Goal: Task Accomplishment & Management: Complete application form

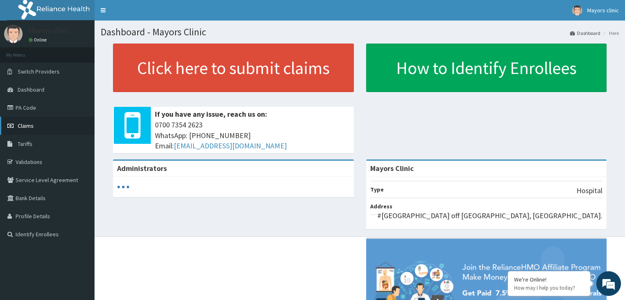
click at [35, 122] on link "Claims" at bounding box center [47, 126] width 95 height 18
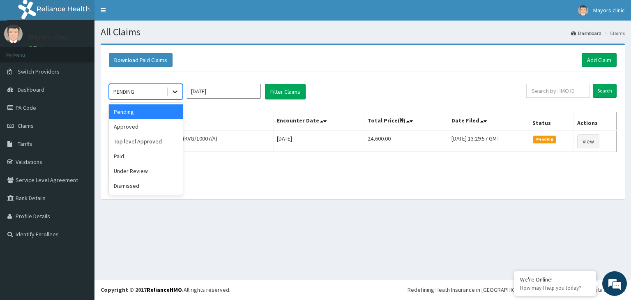
click at [175, 95] on icon at bounding box center [175, 92] width 8 height 8
click at [146, 130] on div "Approved" at bounding box center [146, 126] width 74 height 15
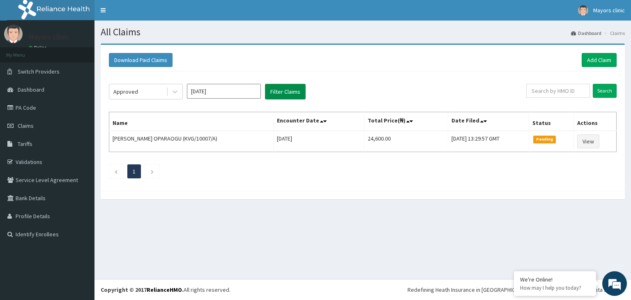
click at [275, 89] on button "Filter Claims" at bounding box center [285, 92] width 41 height 16
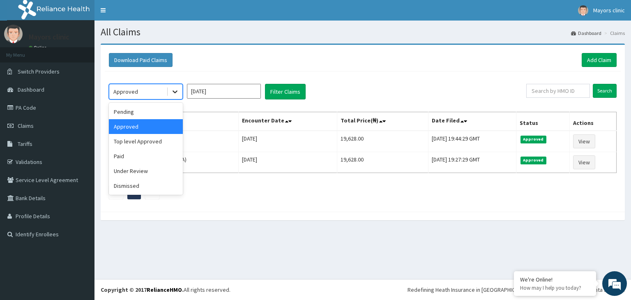
click at [175, 89] on icon at bounding box center [175, 92] width 8 height 8
click at [157, 139] on div "Top level Approved" at bounding box center [146, 141] width 74 height 15
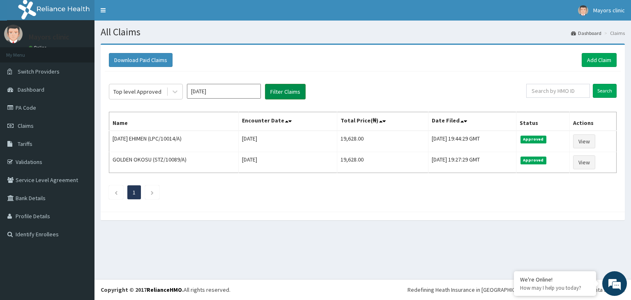
click at [278, 94] on button "Filter Claims" at bounding box center [285, 92] width 41 height 16
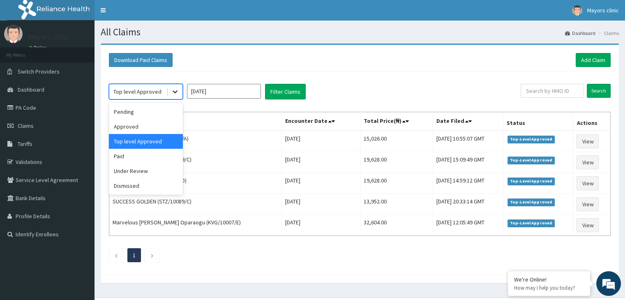
click at [175, 88] on icon at bounding box center [175, 92] width 8 height 8
click at [151, 166] on div "Under Review" at bounding box center [146, 171] width 74 height 15
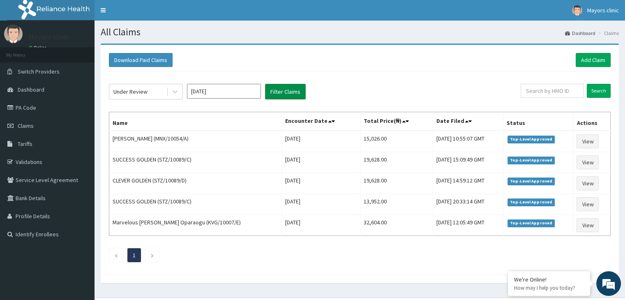
click at [283, 88] on button "Filter Claims" at bounding box center [285, 92] width 41 height 16
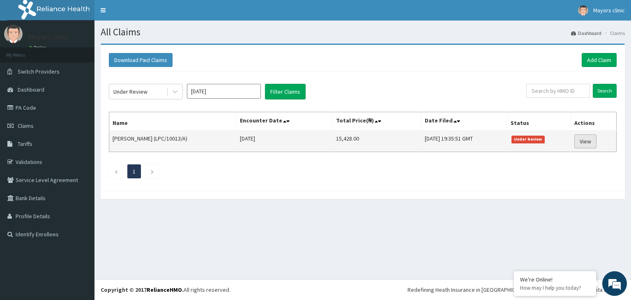
click at [591, 140] on link "View" at bounding box center [586, 141] width 22 height 14
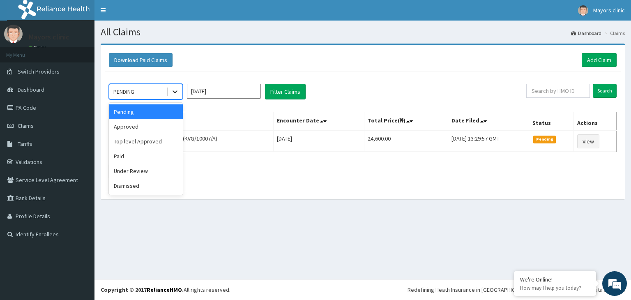
click at [174, 92] on icon at bounding box center [175, 92] width 8 height 8
click at [155, 139] on div "Top level Approved" at bounding box center [146, 141] width 74 height 15
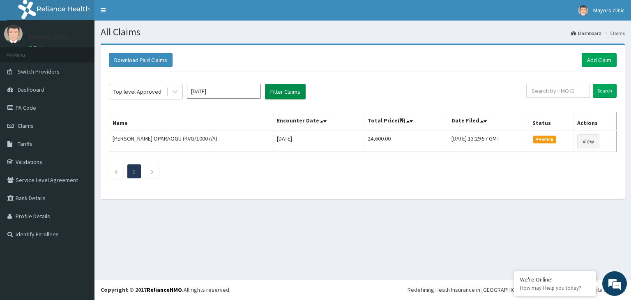
click at [281, 92] on button "Filter Claims" at bounding box center [285, 92] width 41 height 16
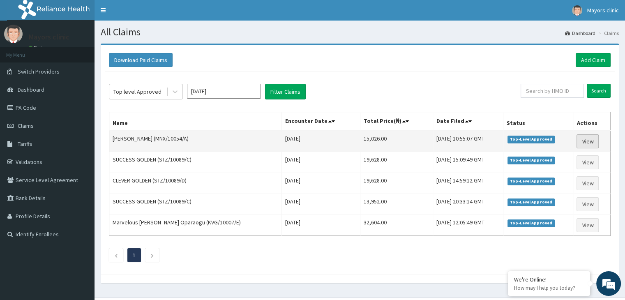
click at [584, 141] on link "View" at bounding box center [588, 141] width 22 height 14
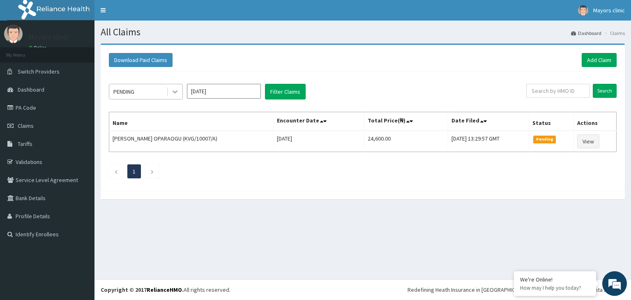
click at [176, 90] on icon at bounding box center [175, 92] width 8 height 8
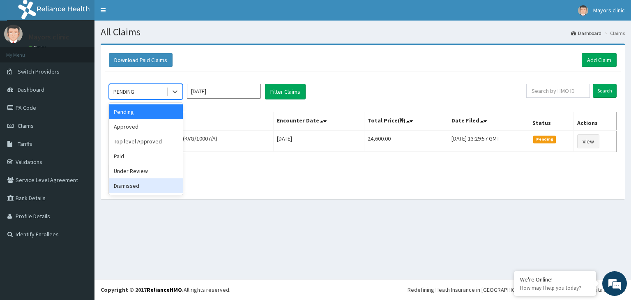
click at [150, 180] on div "Dismissed" at bounding box center [146, 185] width 74 height 15
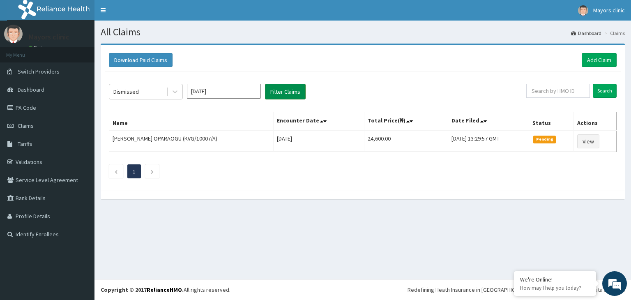
click at [291, 91] on button "Filter Claims" at bounding box center [285, 92] width 41 height 16
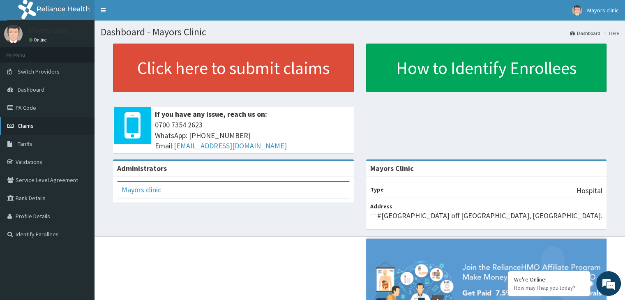
click at [42, 129] on link "Claims" at bounding box center [47, 126] width 95 height 18
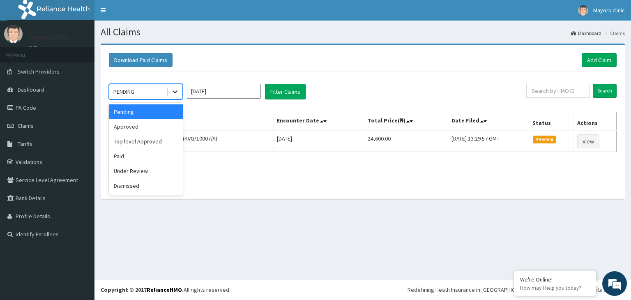
click at [177, 94] on icon at bounding box center [175, 92] width 8 height 8
click at [123, 152] on div "Paid" at bounding box center [146, 156] width 74 height 15
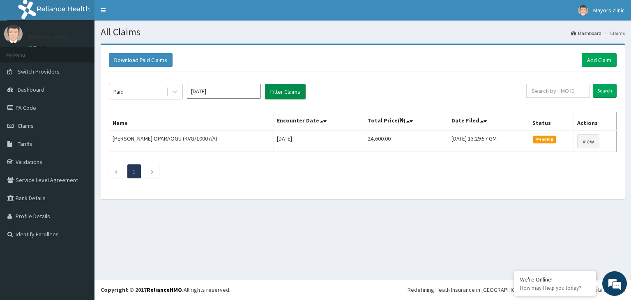
click at [292, 91] on button "Filter Claims" at bounding box center [285, 92] width 41 height 16
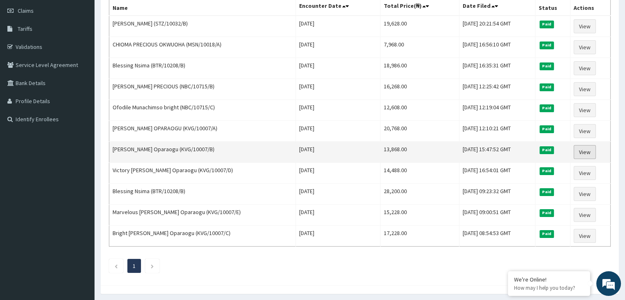
click at [580, 146] on link "View" at bounding box center [585, 152] width 22 height 14
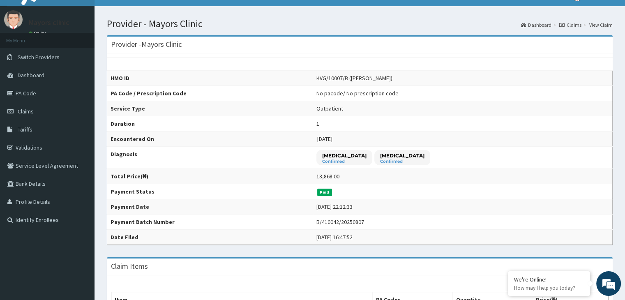
scroll to position [13, 0]
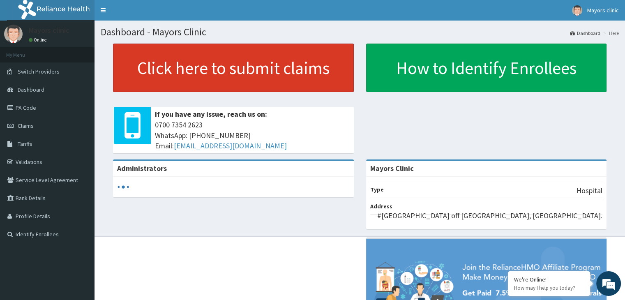
click at [265, 69] on link "Click here to submit claims" at bounding box center [233, 68] width 241 height 48
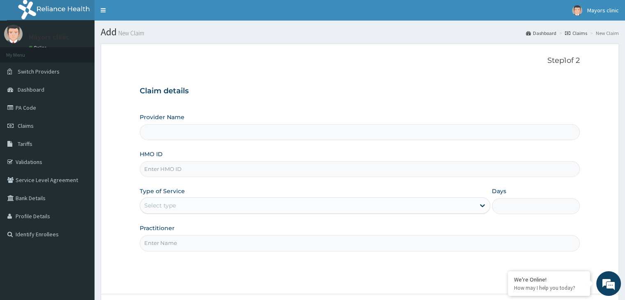
click at [220, 170] on input "HMO ID" at bounding box center [360, 169] width 440 height 16
type input "Mayors Clinic"
type input "KVG/10007/B"
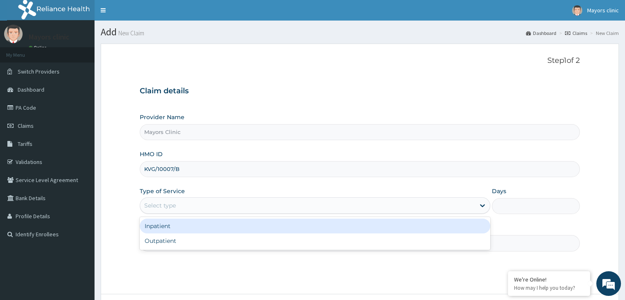
click at [210, 206] on div "Select type" at bounding box center [307, 205] width 335 height 13
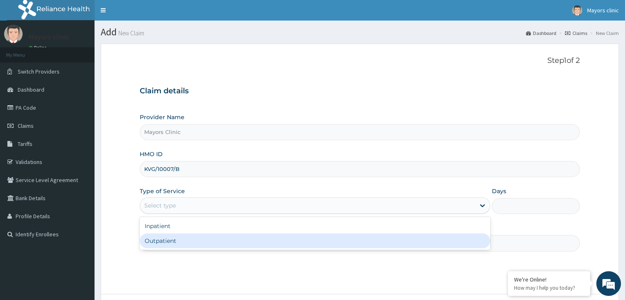
click at [163, 239] on div "Outpatient" at bounding box center [315, 240] width 351 height 15
type input "1"
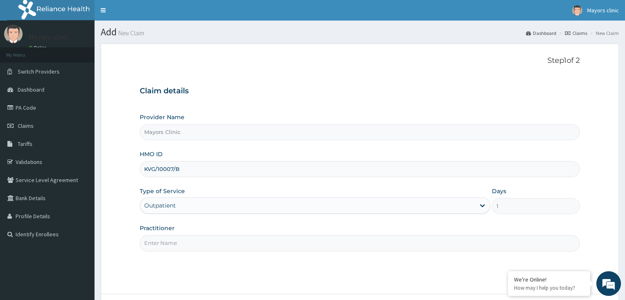
click at [178, 240] on input "Practitioner" at bounding box center [360, 243] width 440 height 16
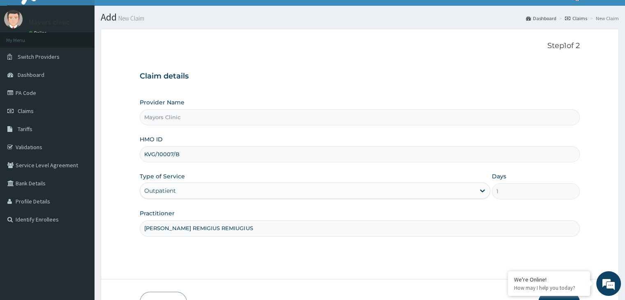
scroll to position [67, 0]
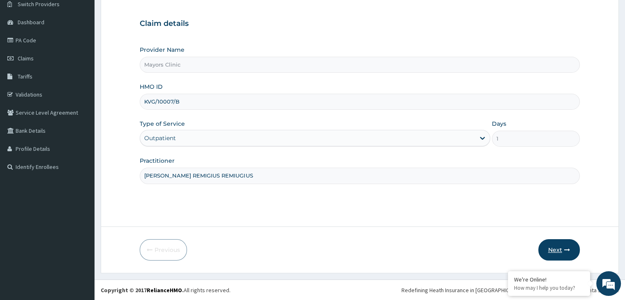
type input "DR ONUORAH REMIGIUS REMIUGIUS"
click at [555, 245] on button "Next" at bounding box center [559, 249] width 42 height 21
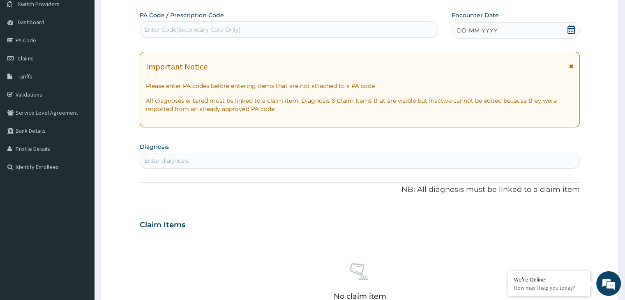
click at [513, 31] on div "DD-MM-YYYY" at bounding box center [516, 30] width 128 height 16
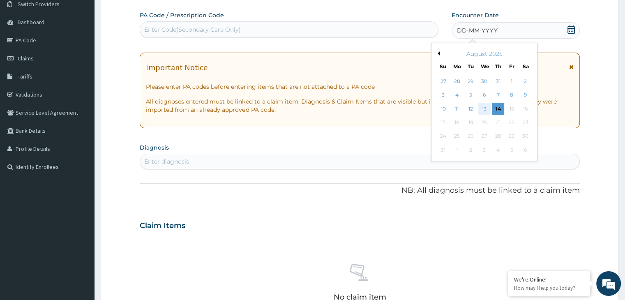
click at [483, 105] on div "13" at bounding box center [484, 109] width 12 height 12
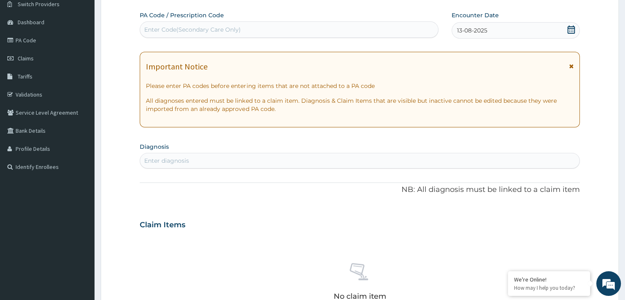
click at [253, 164] on div "Enter diagnosis" at bounding box center [359, 160] width 439 height 13
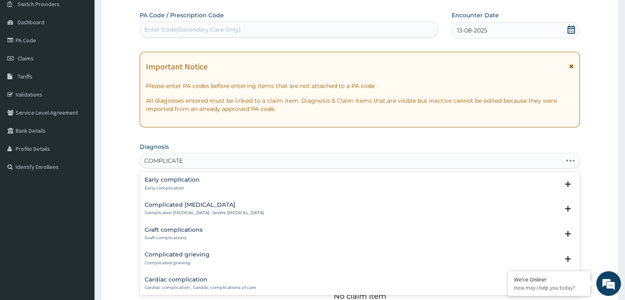
type input "COMPLICATED"
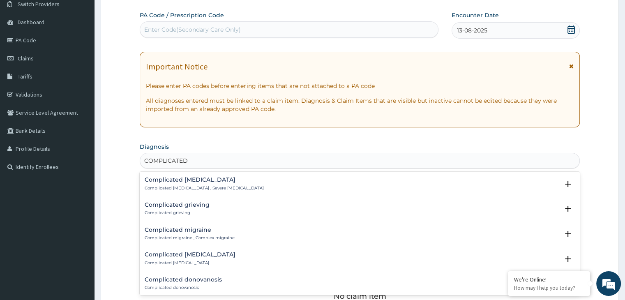
click at [194, 173] on div "Complicated malaria Complicated malaria , Severe malaria Select Status Query Qu…" at bounding box center [360, 185] width 440 height 25
click at [186, 185] on p "Complicated malaria , Severe malaria" at bounding box center [204, 188] width 119 height 6
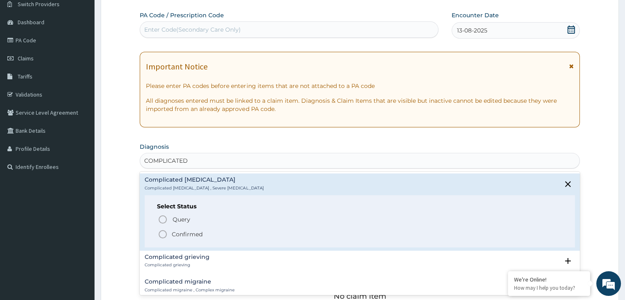
click at [164, 233] on icon "status option filled" at bounding box center [163, 234] width 10 height 10
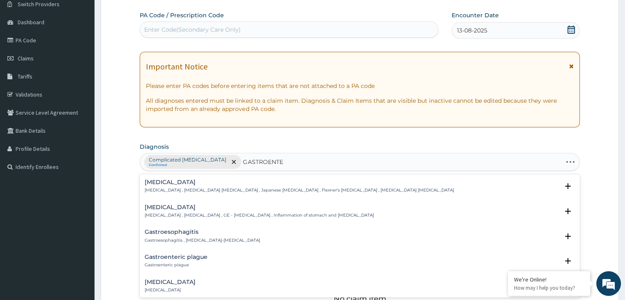
type input "GASTROENTER"
click at [171, 207] on h4 "Gastroenteritis" at bounding box center [259, 207] width 229 height 6
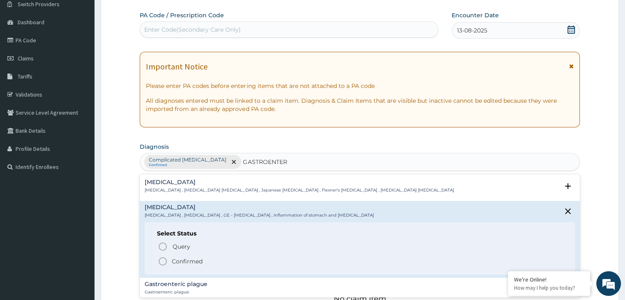
click at [164, 259] on icon "status option filled" at bounding box center [163, 261] width 10 height 10
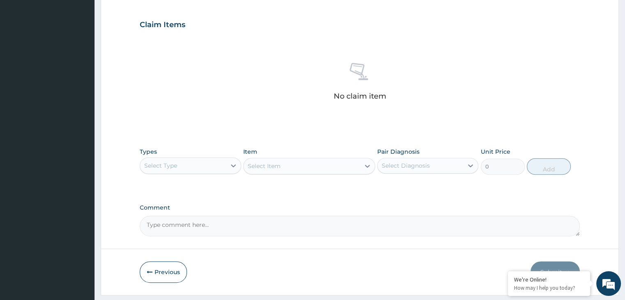
scroll to position [271, 0]
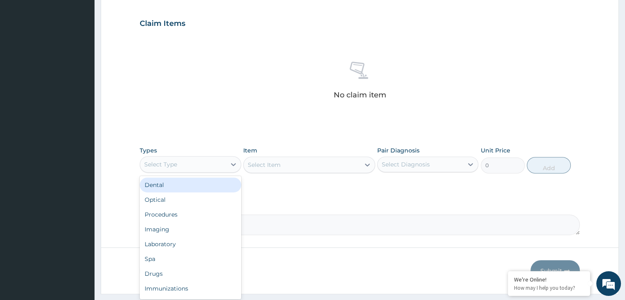
click at [221, 163] on div "Select Type" at bounding box center [182, 164] width 85 height 13
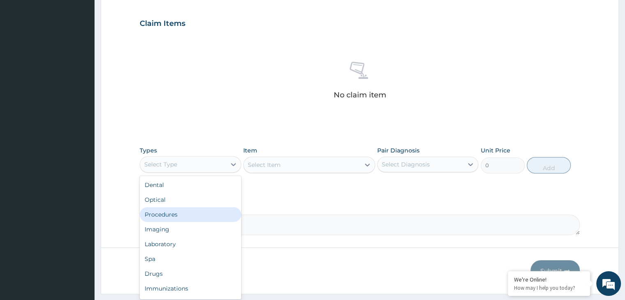
click at [182, 213] on div "Procedures" at bounding box center [190, 214] width 101 height 15
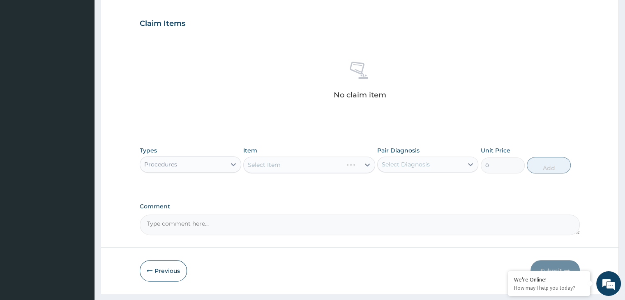
click at [320, 164] on div "Select Item" at bounding box center [309, 165] width 132 height 16
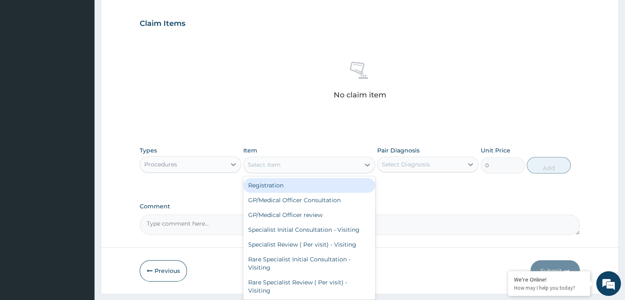
click at [320, 164] on div "Select Item" at bounding box center [302, 164] width 116 height 13
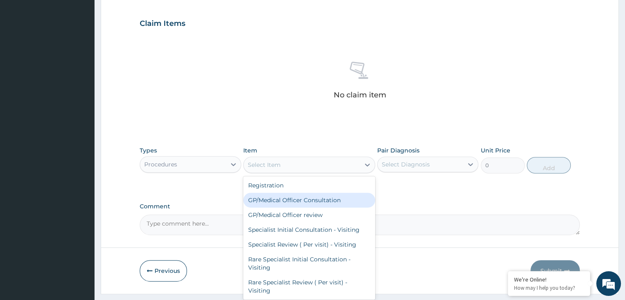
click at [297, 199] on div "GP/Medical Officer Consultation" at bounding box center [309, 200] width 132 height 15
type input "2000"
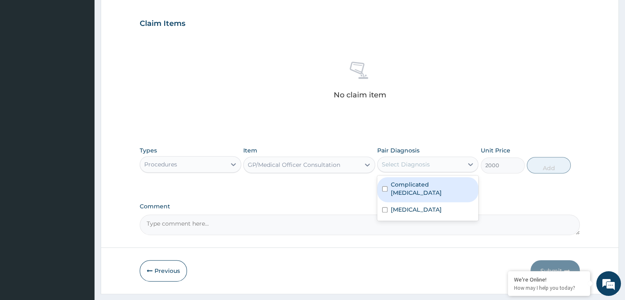
click at [425, 165] on div "Select Diagnosis" at bounding box center [406, 164] width 48 height 8
click at [395, 184] on label "Complicated malaria" at bounding box center [432, 188] width 83 height 16
checkbox input "true"
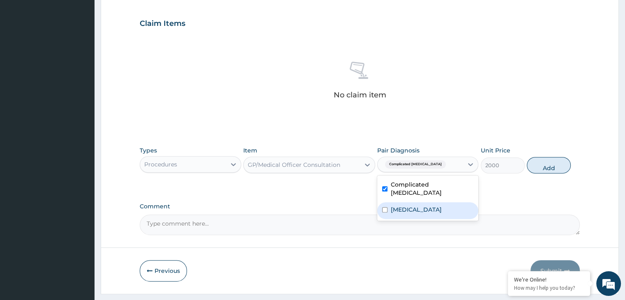
click at [391, 205] on label "[MEDICAL_DATA]" at bounding box center [416, 209] width 51 height 8
checkbox input "true"
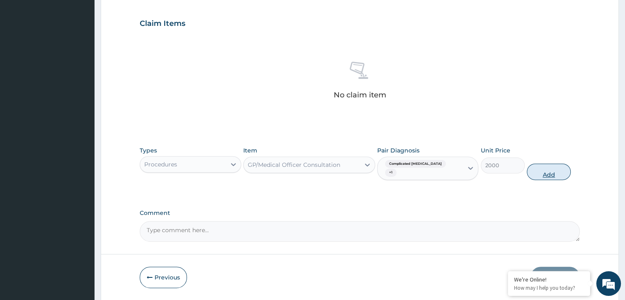
click at [549, 164] on button "Add" at bounding box center [549, 172] width 44 height 16
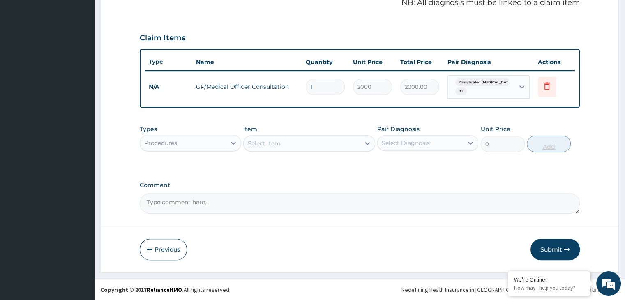
scroll to position [256, 0]
click at [233, 143] on icon at bounding box center [233, 144] width 5 height 3
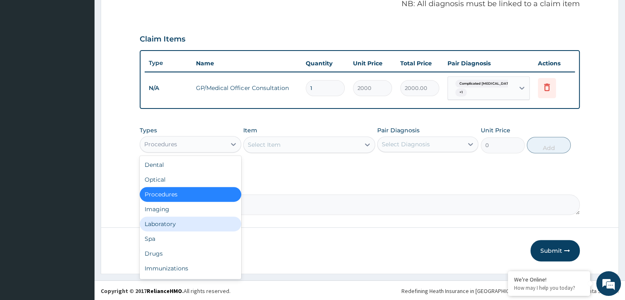
click at [175, 227] on div "Laboratory" at bounding box center [190, 224] width 101 height 15
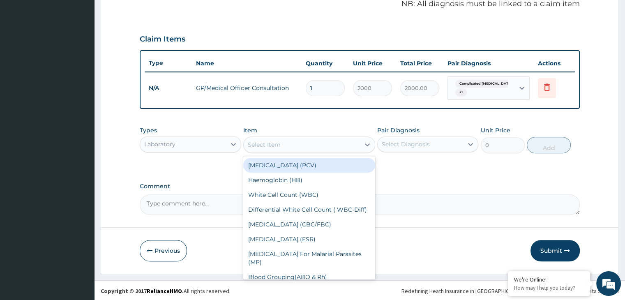
click at [339, 146] on div "Select Item" at bounding box center [302, 144] width 116 height 13
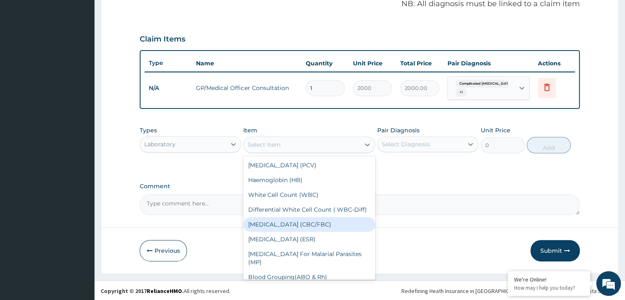
click at [305, 226] on div "[MEDICAL_DATA] (CBC/FBC)" at bounding box center [309, 224] width 132 height 15
type input "2000"
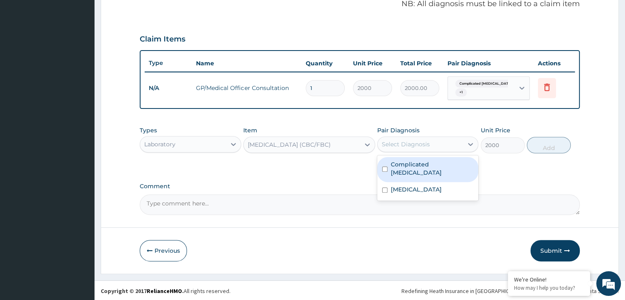
click at [443, 143] on div "Select Diagnosis" at bounding box center [420, 144] width 85 height 13
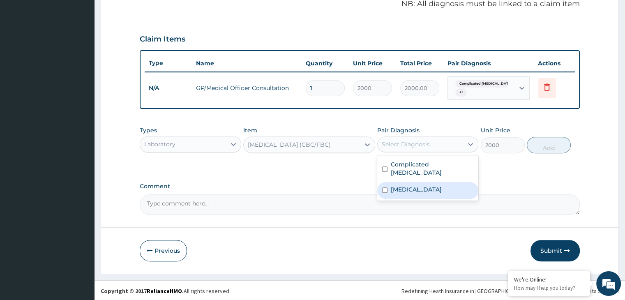
click at [402, 185] on label "Gastroenteritis" at bounding box center [416, 189] width 51 height 8
checkbox input "true"
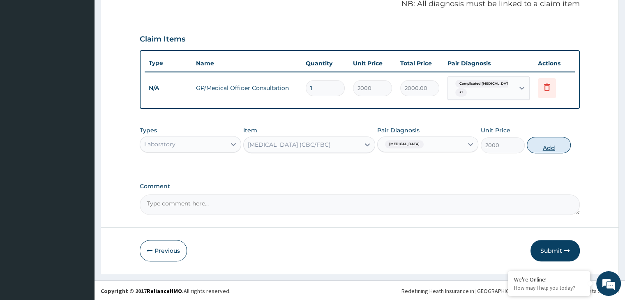
click at [547, 145] on button "Add" at bounding box center [549, 145] width 44 height 16
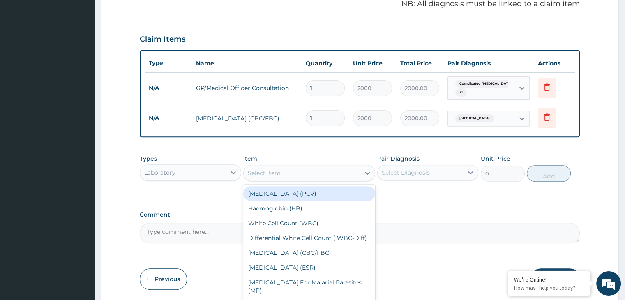
click at [316, 173] on div "Select Item" at bounding box center [302, 172] width 116 height 13
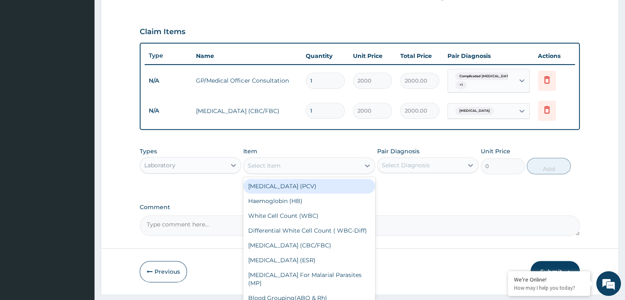
scroll to position [284, 0]
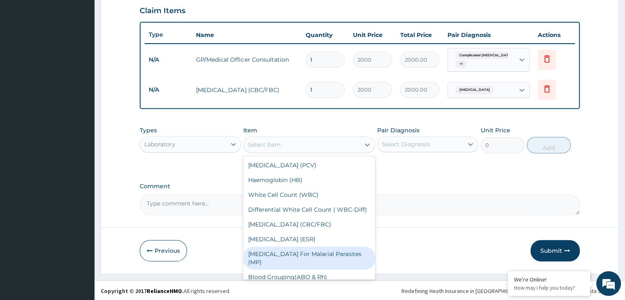
click at [301, 263] on div "Blood Film For Malarial Parasites (MP)" at bounding box center [309, 258] width 132 height 23
type input "1000"
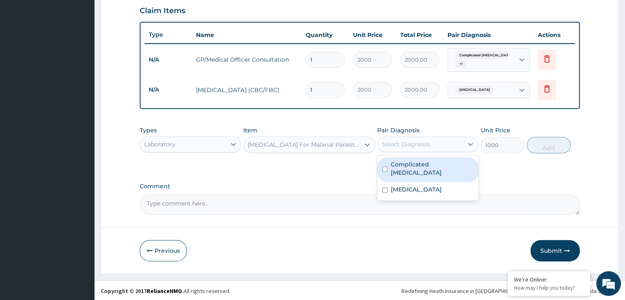
click at [429, 148] on div "Select Diagnosis" at bounding box center [420, 144] width 85 height 13
click at [419, 158] on div "Complicated malaria" at bounding box center [427, 169] width 101 height 25
checkbox input "true"
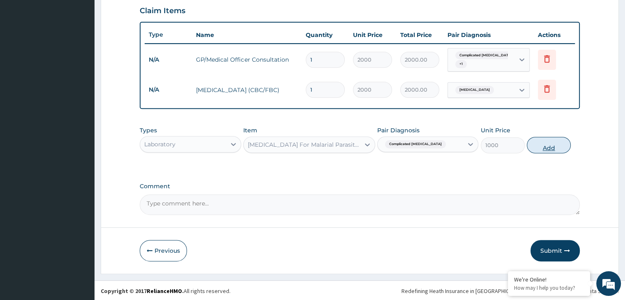
click at [545, 143] on button "Add" at bounding box center [549, 145] width 44 height 16
type input "0"
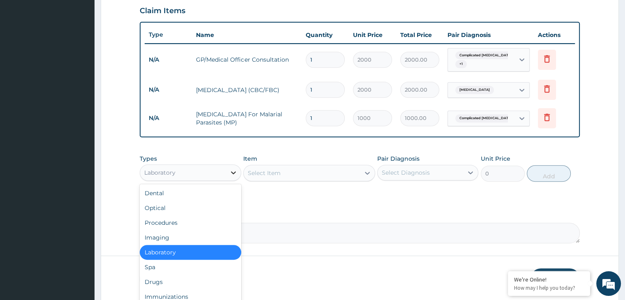
click at [232, 171] on icon at bounding box center [233, 172] width 5 height 3
click at [178, 276] on div "Drugs" at bounding box center [190, 282] width 101 height 15
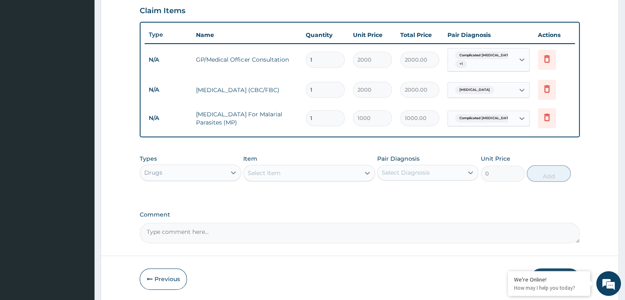
click at [338, 173] on div "Select Item" at bounding box center [302, 172] width 116 height 13
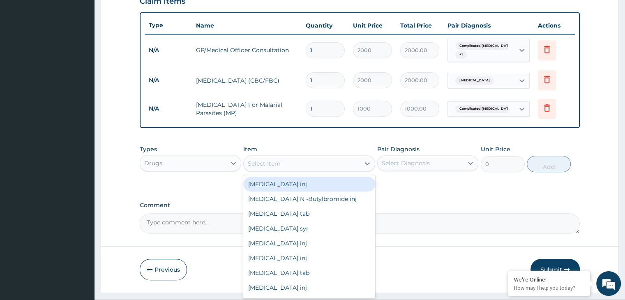
scroll to position [312, 0]
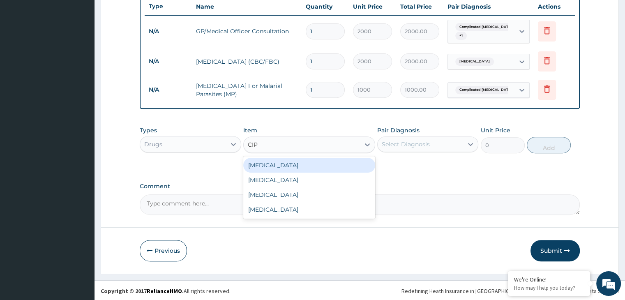
type input "CIPR"
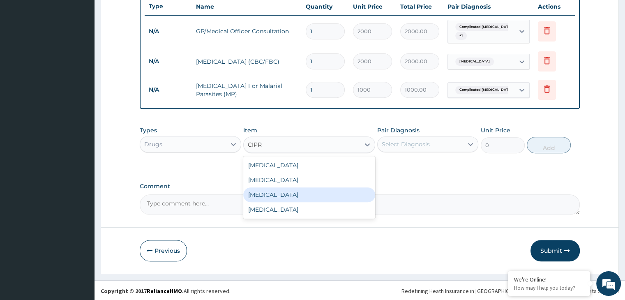
click at [317, 194] on div "Ciprofloxacin" at bounding box center [309, 194] width 132 height 15
type input "288"
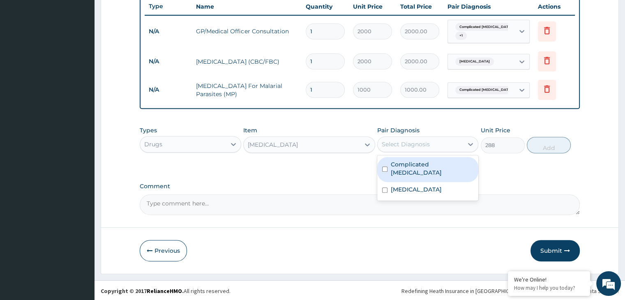
click at [430, 145] on div "Select Diagnosis" at bounding box center [420, 144] width 85 height 13
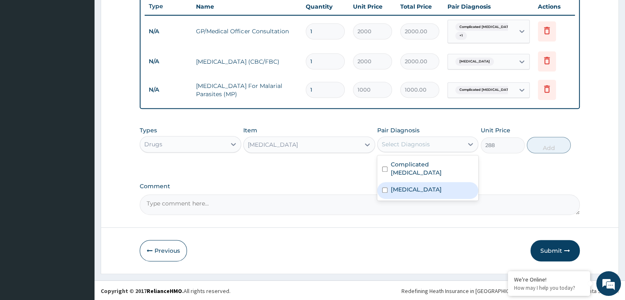
click at [391, 185] on label "Gastroenteritis" at bounding box center [416, 189] width 51 height 8
checkbox input "true"
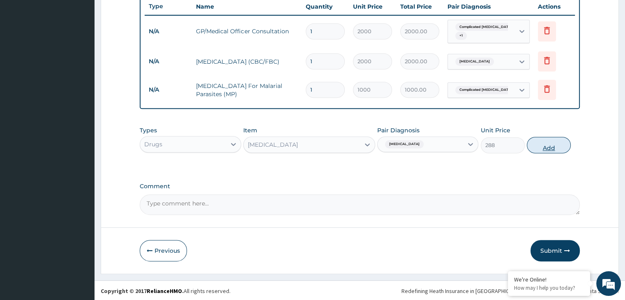
click at [548, 145] on button "Add" at bounding box center [549, 145] width 44 height 16
type input "0"
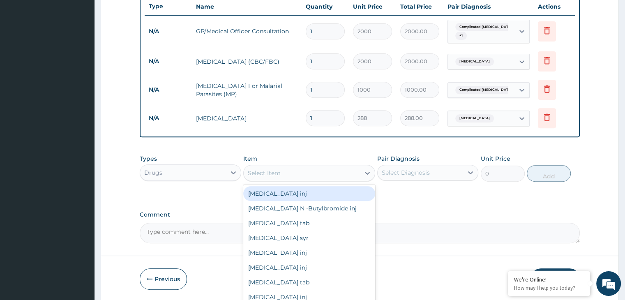
click at [296, 174] on div "Select Item" at bounding box center [302, 172] width 116 height 13
type input "ART"
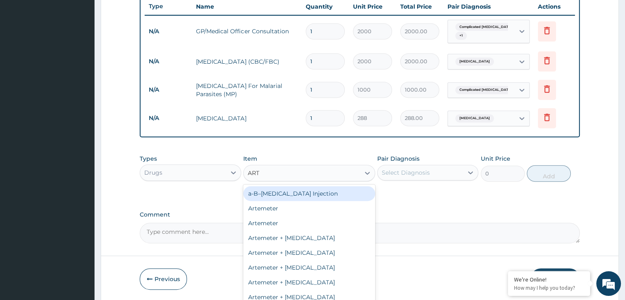
click at [290, 193] on div "a-B–Artemether Injection" at bounding box center [309, 193] width 132 height 15
type input "1620"
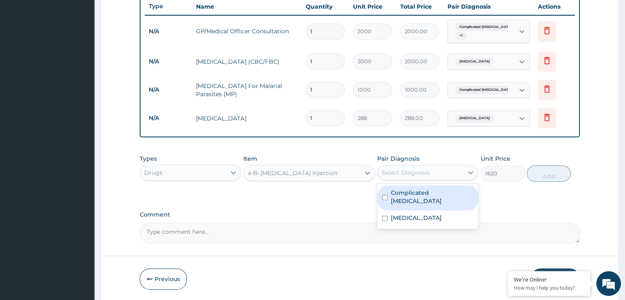
click at [409, 175] on div "Select Diagnosis" at bounding box center [406, 173] width 48 height 8
click at [404, 194] on label "Complicated malaria" at bounding box center [432, 197] width 83 height 16
checkbox input "true"
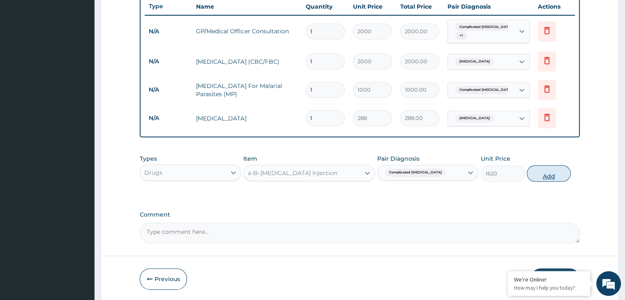
click at [541, 168] on button "Add" at bounding box center [549, 173] width 44 height 16
type input "0"
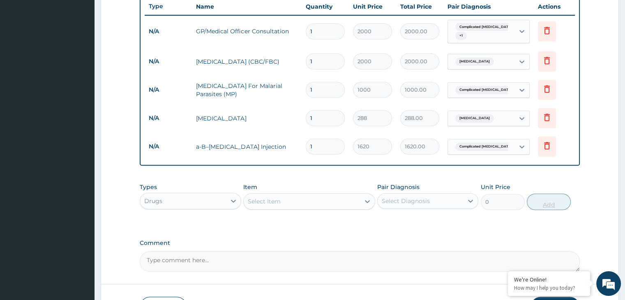
type input "0.00"
type input "3"
type input "4860.00"
type input "3"
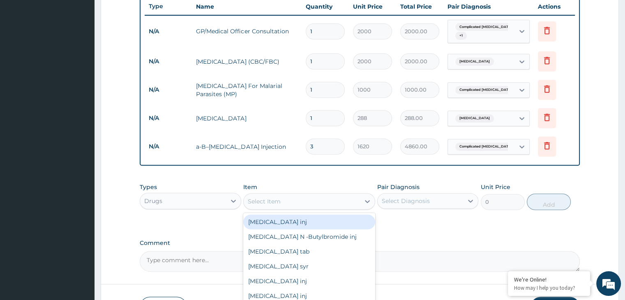
click at [291, 204] on div "Select Item" at bounding box center [302, 201] width 116 height 13
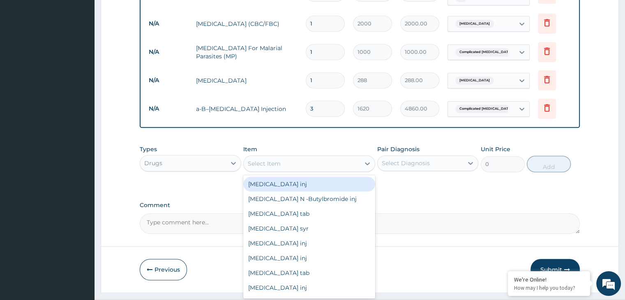
scroll to position [369, 0]
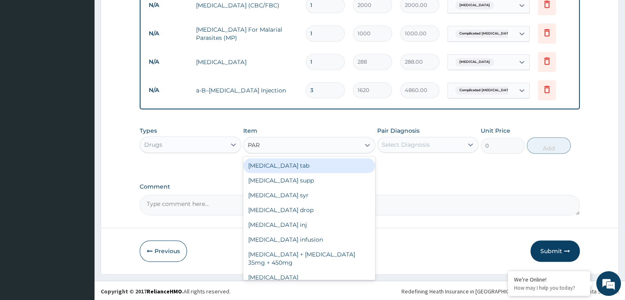
type input "PARA"
click at [293, 165] on div "Paracetamol tab" at bounding box center [309, 165] width 132 height 15
type input "6"
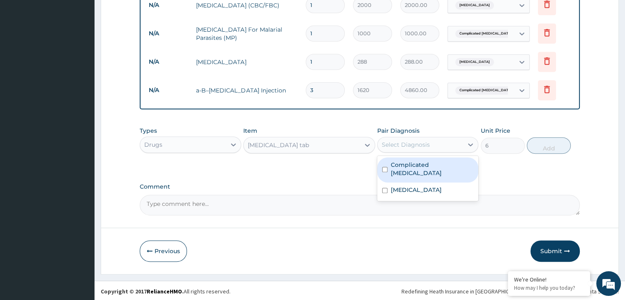
click at [436, 145] on div "Select Diagnosis" at bounding box center [420, 144] width 85 height 13
click at [417, 158] on div "Complicated malaria" at bounding box center [427, 169] width 101 height 25
checkbox input "true"
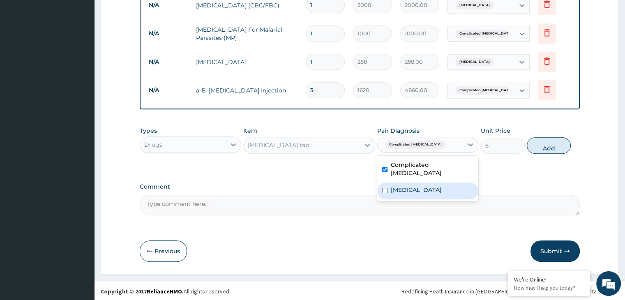
click at [397, 186] on label "Gastroenteritis" at bounding box center [416, 190] width 51 height 8
checkbox input "true"
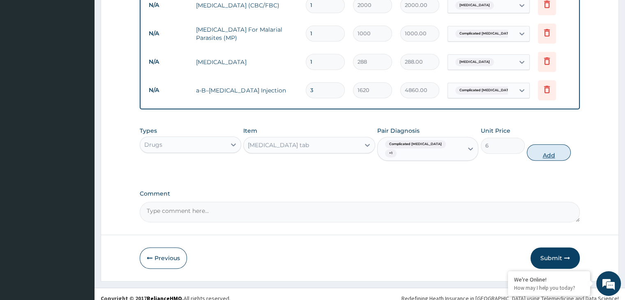
click at [550, 144] on button "Add" at bounding box center [549, 152] width 44 height 16
type input "0"
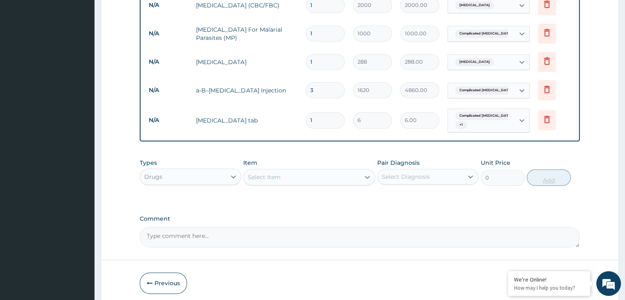
type input "18"
type input "108.00"
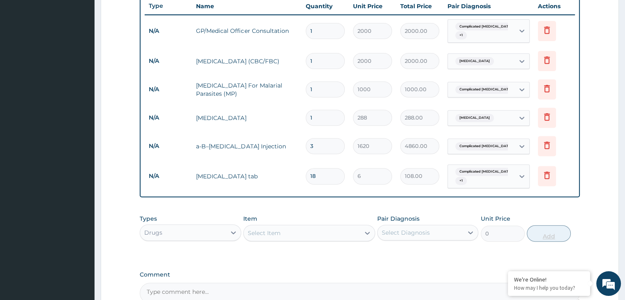
scroll to position [312, 0]
type input "18"
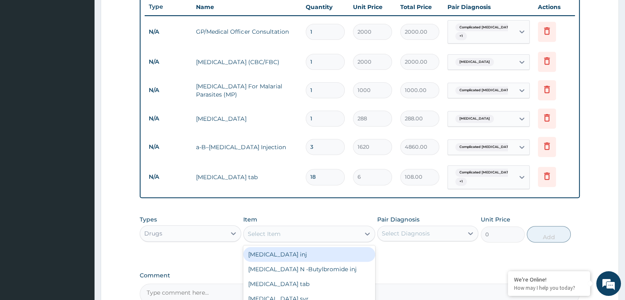
click at [313, 233] on div "Select Item" at bounding box center [302, 233] width 116 height 13
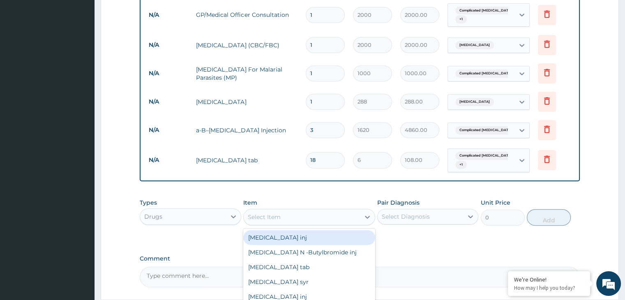
scroll to position [400, 0]
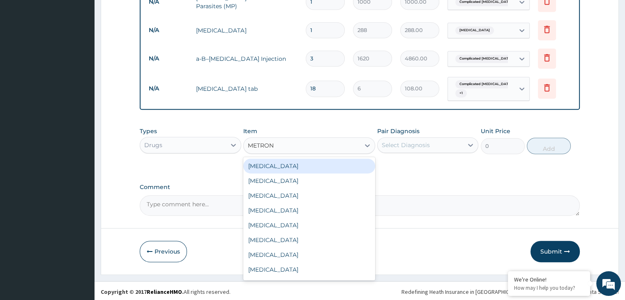
type input "METRONI"
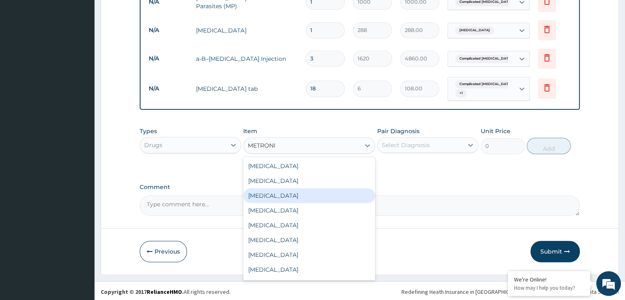
click at [290, 191] on div "[MEDICAL_DATA]" at bounding box center [309, 195] width 132 height 15
type input "240"
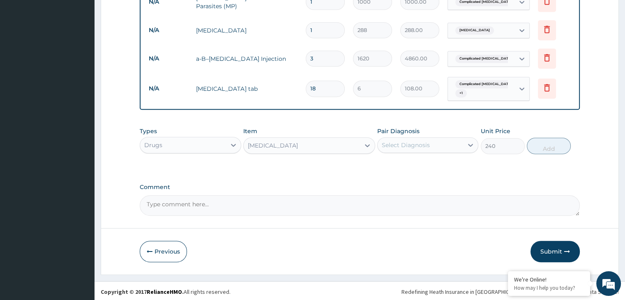
click at [406, 144] on div "Select Diagnosis" at bounding box center [406, 145] width 48 height 8
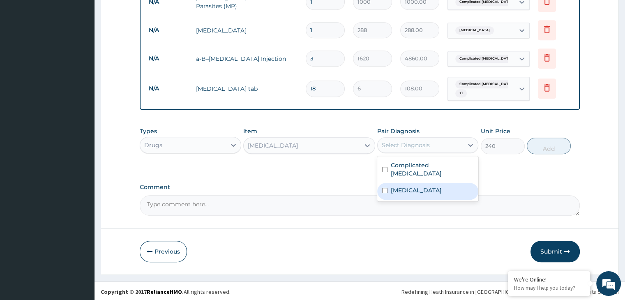
click at [388, 183] on div "[MEDICAL_DATA]" at bounding box center [427, 191] width 101 height 17
checkbox input "true"
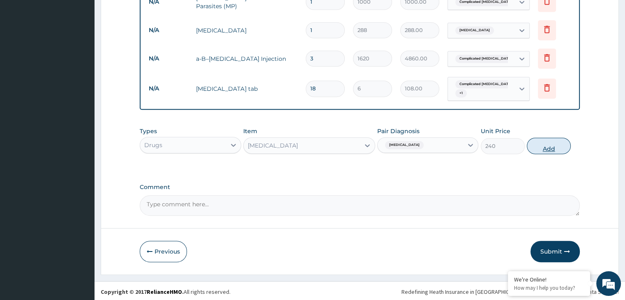
click at [544, 145] on button "Add" at bounding box center [549, 146] width 44 height 16
type input "0"
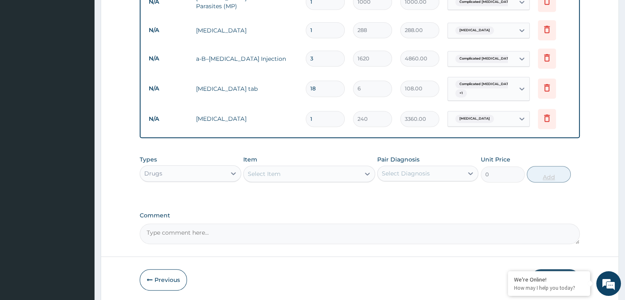
type input "14"
type input "3360.00"
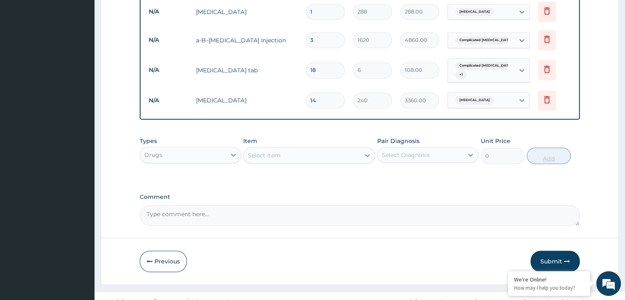
scroll to position [429, 0]
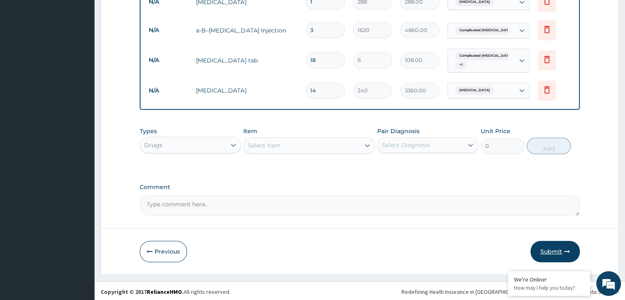
type input "14"
click at [554, 250] on button "Submit" at bounding box center [555, 251] width 49 height 21
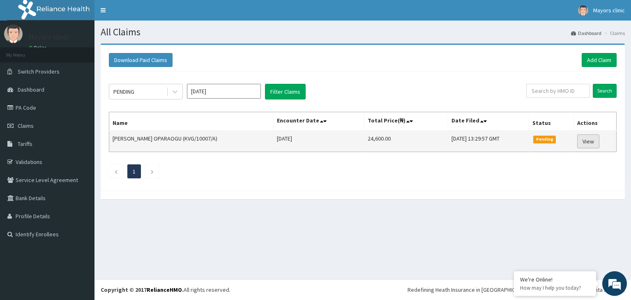
click at [588, 138] on link "View" at bounding box center [588, 141] width 22 height 14
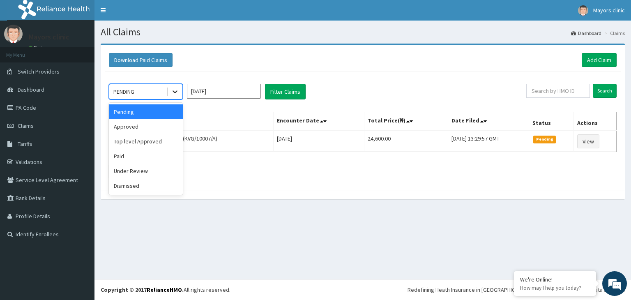
click at [178, 93] on icon at bounding box center [175, 92] width 8 height 8
click at [136, 129] on div "Approved" at bounding box center [146, 126] width 74 height 15
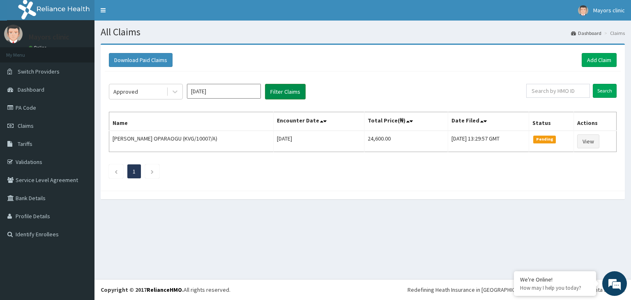
click at [287, 88] on button "Filter Claims" at bounding box center [285, 92] width 41 height 16
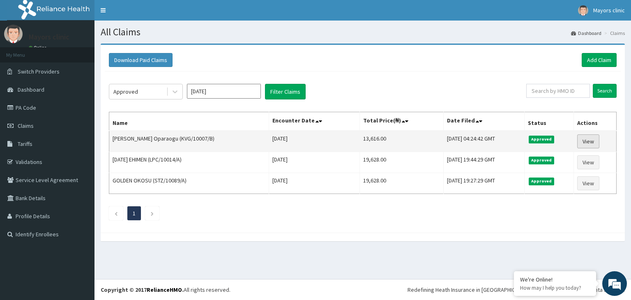
click at [593, 141] on link "View" at bounding box center [588, 141] width 22 height 14
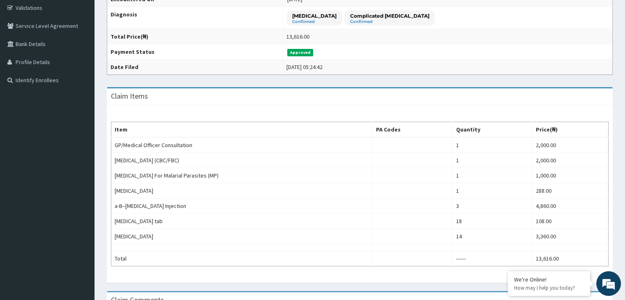
scroll to position [260, 0]
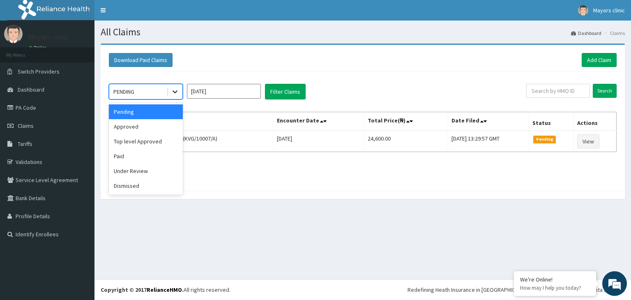
click at [175, 89] on icon at bounding box center [175, 92] width 8 height 8
click at [145, 125] on div "Approved" at bounding box center [146, 126] width 74 height 15
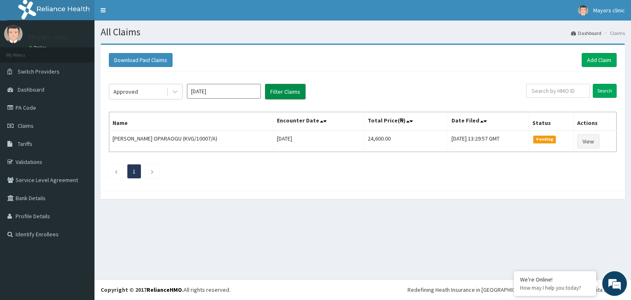
click at [279, 88] on button "Filter Claims" at bounding box center [285, 92] width 41 height 16
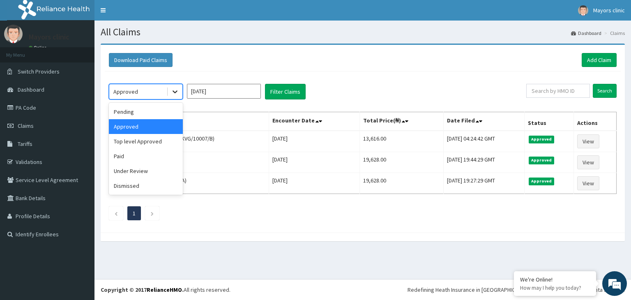
click at [178, 92] on icon at bounding box center [175, 92] width 8 height 8
click at [152, 140] on div "Top level Approved" at bounding box center [146, 141] width 74 height 15
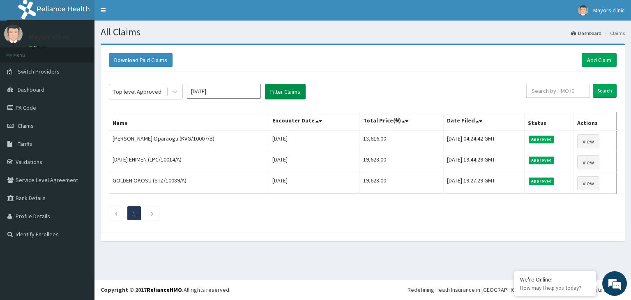
click at [283, 93] on button "Filter Claims" at bounding box center [285, 92] width 41 height 16
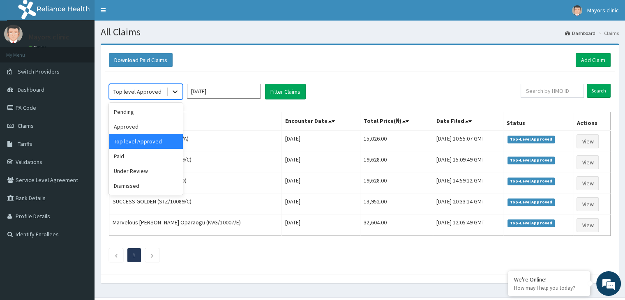
click at [179, 95] on icon at bounding box center [175, 92] width 8 height 8
click at [143, 152] on div "Paid" at bounding box center [146, 156] width 74 height 15
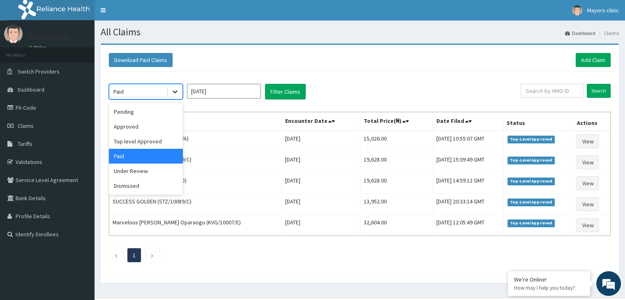
click at [178, 94] on icon at bounding box center [175, 92] width 8 height 8
click at [134, 182] on div "Dismissed" at bounding box center [146, 185] width 74 height 15
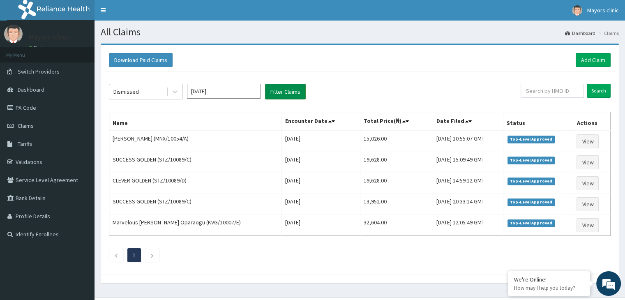
click at [282, 94] on button "Filter Claims" at bounding box center [285, 92] width 41 height 16
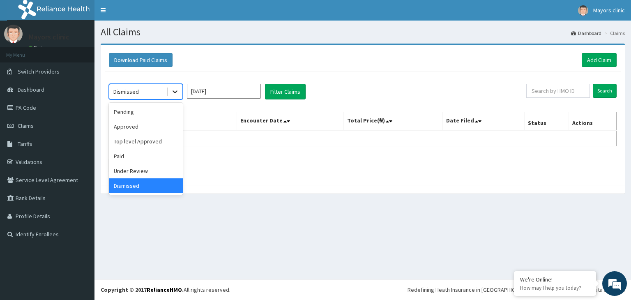
click at [178, 95] on icon at bounding box center [175, 92] width 8 height 8
click at [144, 168] on div "Under Review" at bounding box center [146, 171] width 74 height 15
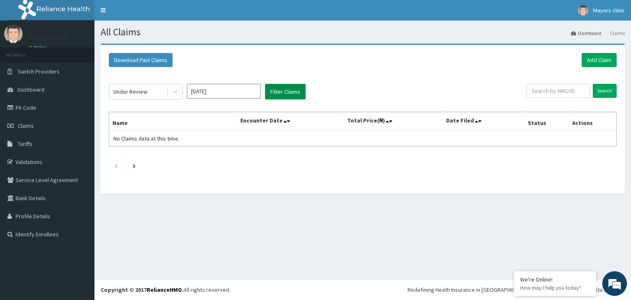
click at [286, 90] on button "Filter Claims" at bounding box center [285, 92] width 41 height 16
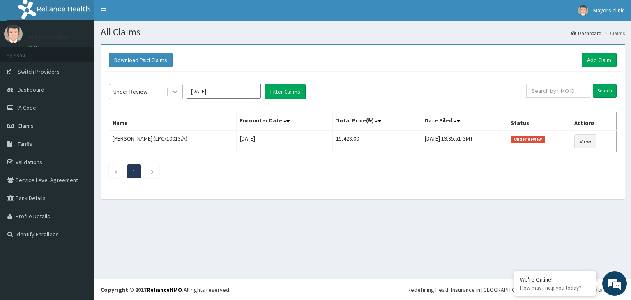
click at [176, 92] on icon at bounding box center [175, 92] width 5 height 3
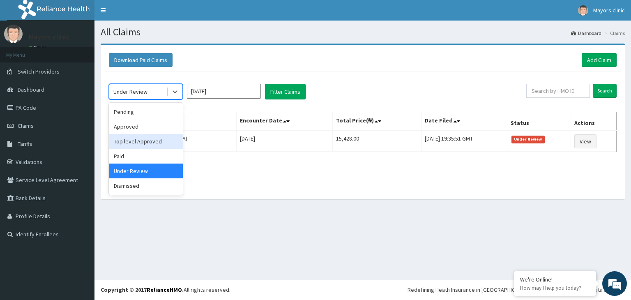
click at [154, 136] on div "Top level Approved" at bounding box center [146, 141] width 74 height 15
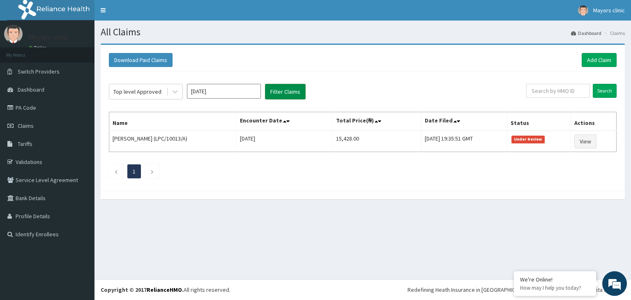
click at [288, 90] on button "Filter Claims" at bounding box center [285, 92] width 41 height 16
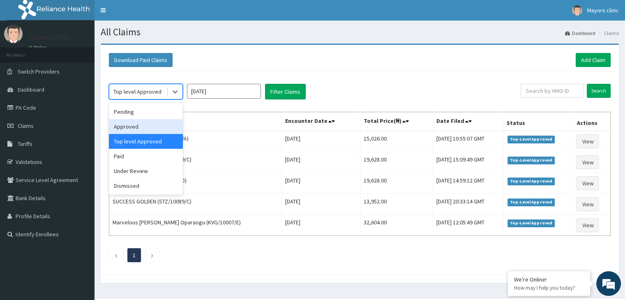
drag, startPoint x: 174, startPoint y: 94, endPoint x: 150, endPoint y: 126, distance: 39.7
click at [150, 99] on div "option Top level Approved, selected. option Approved focused, 2 of 6. 6 results…" at bounding box center [146, 92] width 74 height 16
click at [150, 126] on div "Approved" at bounding box center [146, 126] width 74 height 15
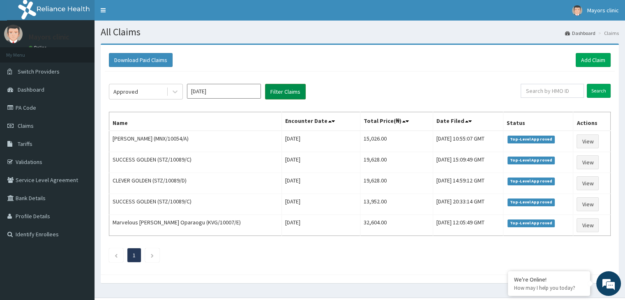
click at [300, 86] on button "Filter Claims" at bounding box center [285, 92] width 41 height 16
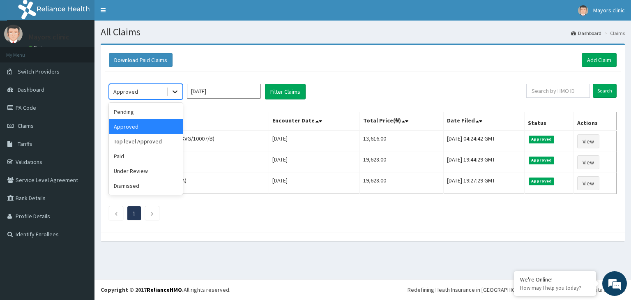
click at [178, 88] on icon at bounding box center [175, 92] width 8 height 8
click at [135, 159] on div "Paid" at bounding box center [146, 156] width 74 height 15
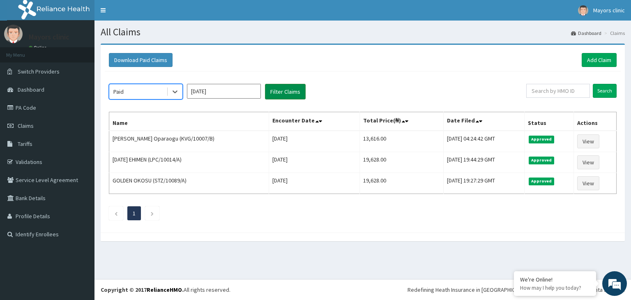
click at [282, 92] on button "Filter Claims" at bounding box center [285, 92] width 41 height 16
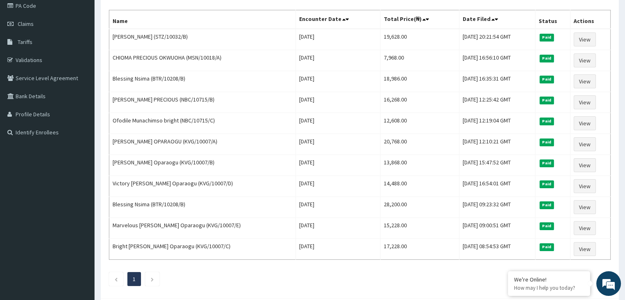
scroll to position [105, 0]
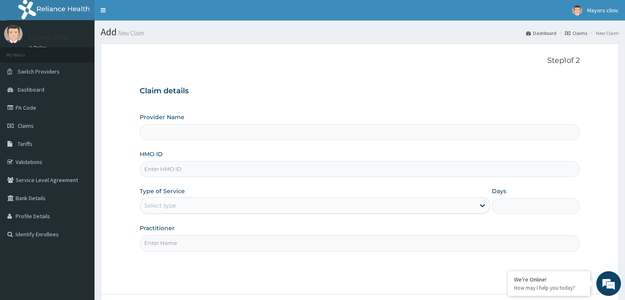
type input "Mayors Clinic"
click at [27, 125] on span "Claims" at bounding box center [26, 125] width 16 height 7
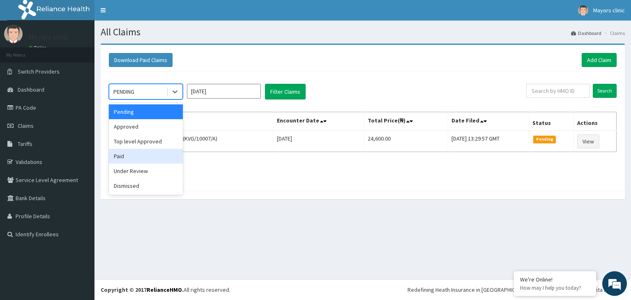
drag, startPoint x: 178, startPoint y: 94, endPoint x: 151, endPoint y: 152, distance: 64.0
click at [151, 99] on div "option Paid focused, 4 of 6. 6 results available. Use Up and Down to choose opt…" at bounding box center [146, 92] width 74 height 16
click at [151, 152] on div "Paid" at bounding box center [146, 156] width 74 height 15
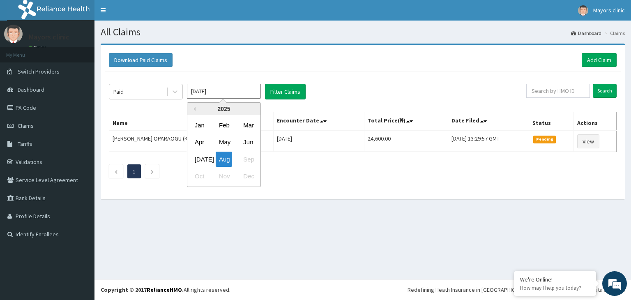
click at [236, 93] on input "[DATE]" at bounding box center [224, 91] width 74 height 15
click at [199, 157] on div "Jul" at bounding box center [200, 159] width 16 height 15
type input "Jul 2025"
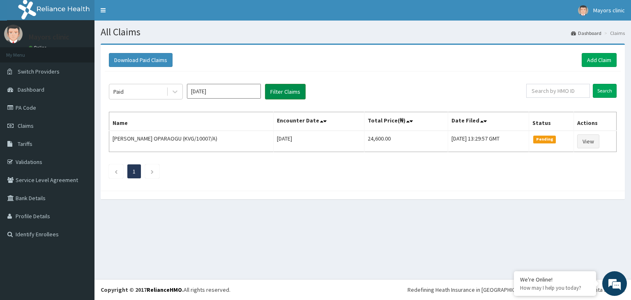
click at [291, 87] on button "Filter Claims" at bounding box center [285, 92] width 41 height 16
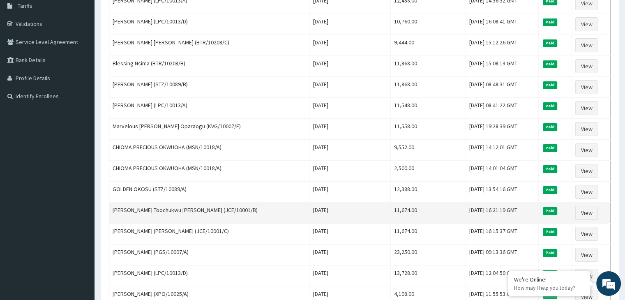
scroll to position [135, 0]
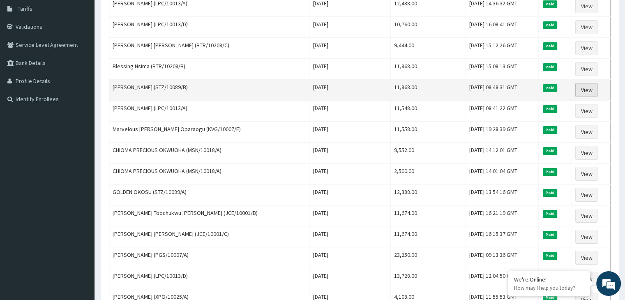
click at [585, 85] on link "View" at bounding box center [586, 90] width 22 height 14
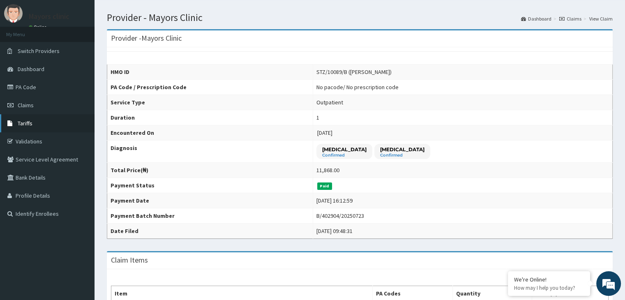
scroll to position [21, 0]
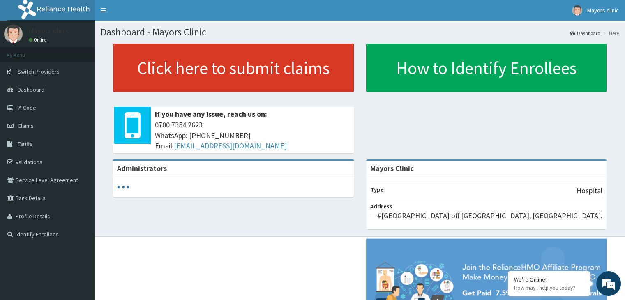
click at [165, 66] on link "Click here to submit claims" at bounding box center [233, 68] width 241 height 48
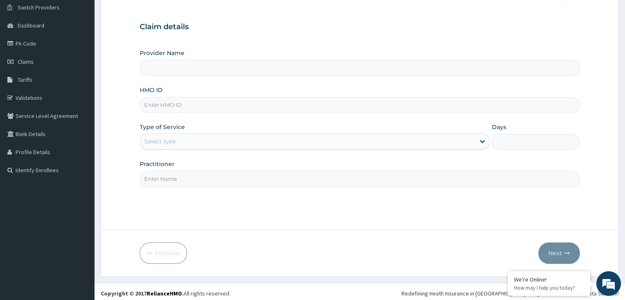
scroll to position [67, 0]
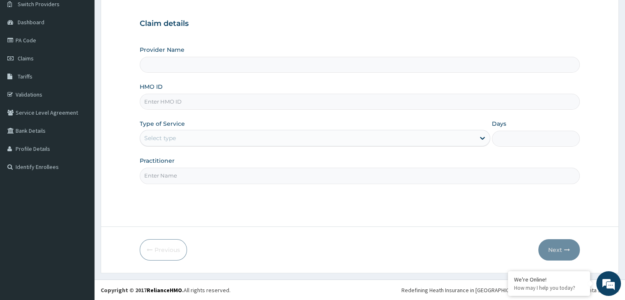
type input "Mayors Clinic"
click at [231, 98] on input "HMO ID" at bounding box center [360, 102] width 440 height 16
type input "STZ/10089/B"
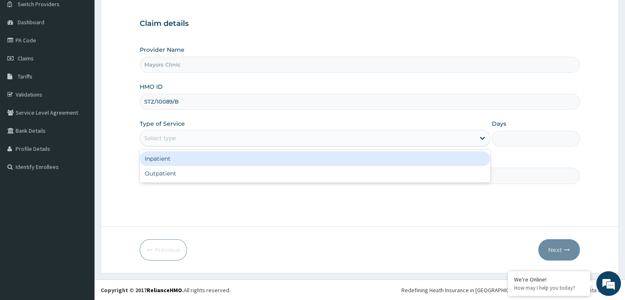
click at [177, 139] on div "Select type" at bounding box center [307, 138] width 335 height 13
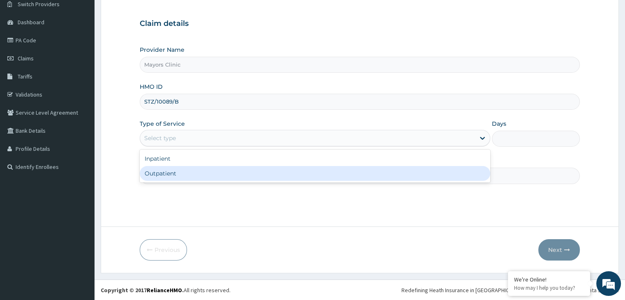
click at [172, 172] on div "Outpatient" at bounding box center [315, 173] width 351 height 15
type input "1"
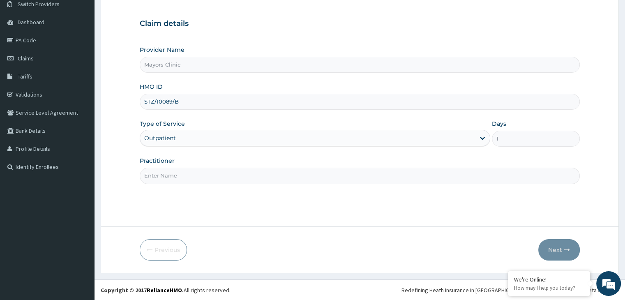
click at [165, 176] on input "Practitioner" at bounding box center [360, 176] width 440 height 16
type input "DR ONUORAH REMIGIUS TOCHUKWU"
click at [557, 247] on button "Next" at bounding box center [559, 249] width 42 height 21
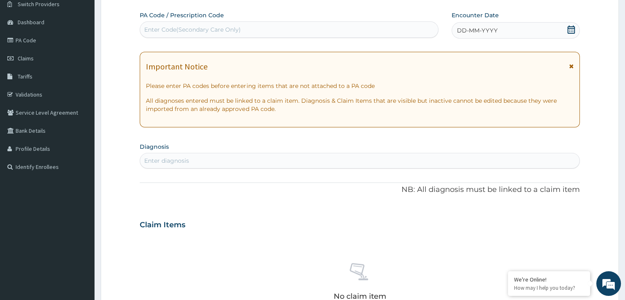
click at [515, 31] on div "DD-MM-YYYY" at bounding box center [516, 30] width 128 height 16
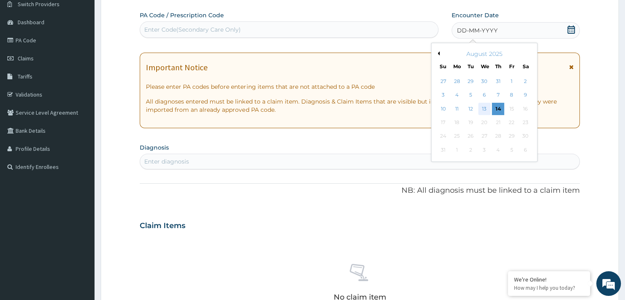
click at [482, 106] on div "13" at bounding box center [484, 109] width 12 height 12
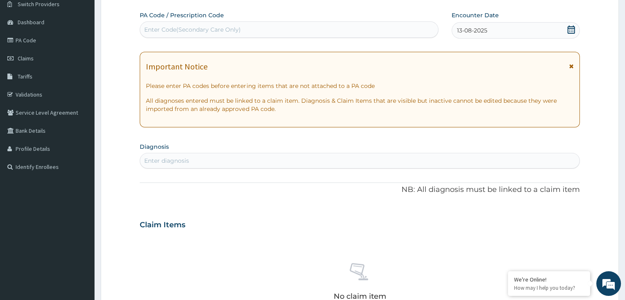
click at [215, 159] on div "Enter diagnosis" at bounding box center [359, 160] width 439 height 13
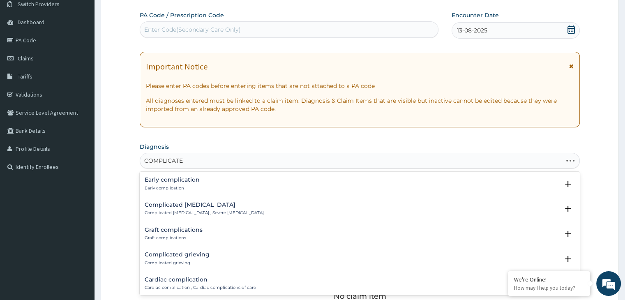
type input "COMPLICATED"
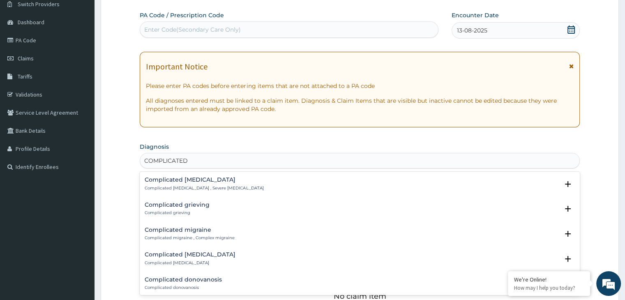
click at [192, 178] on h4 "Complicated malaria" at bounding box center [204, 180] width 119 height 6
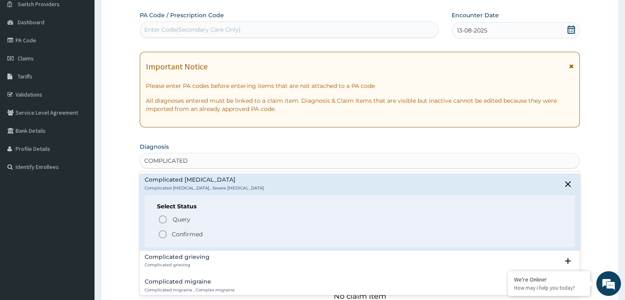
click at [162, 236] on icon "status option filled" at bounding box center [163, 234] width 10 height 10
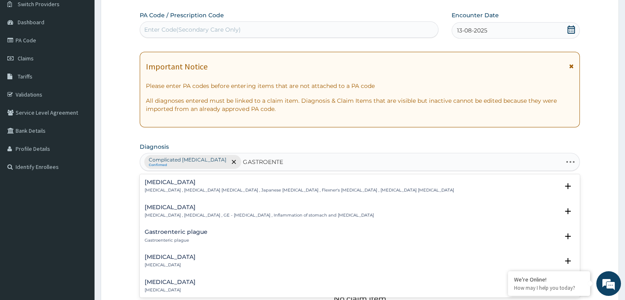
type input "GASTROENTER"
click at [183, 210] on div "Gastroenteritis Gastroenteritis , Gastroenteropathy , GE - Gastroenteritis , In…" at bounding box center [259, 211] width 229 height 14
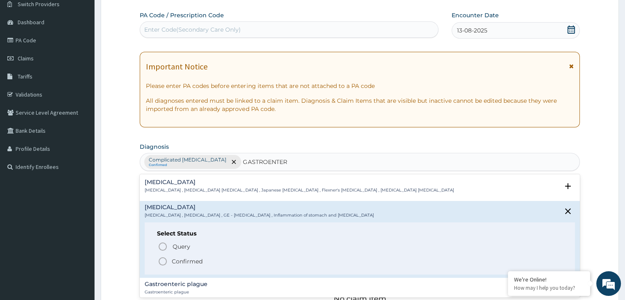
click at [161, 261] on icon "status option filled" at bounding box center [163, 261] width 10 height 10
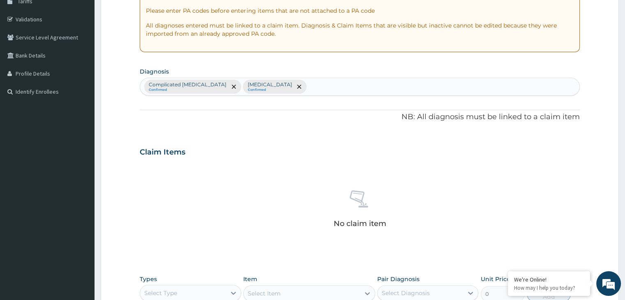
scroll to position [145, 0]
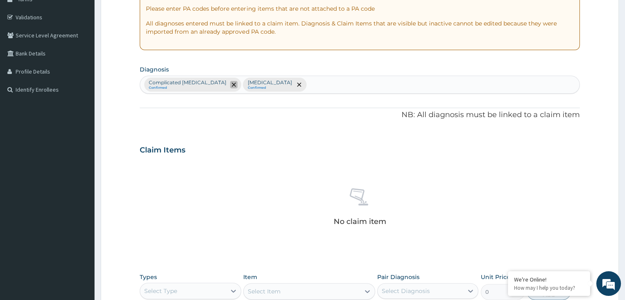
click at [232, 85] on icon "remove selection option" at bounding box center [234, 85] width 4 height 4
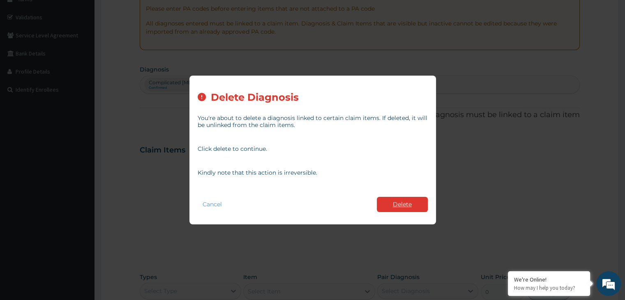
click at [407, 203] on button "Delete" at bounding box center [402, 204] width 51 height 15
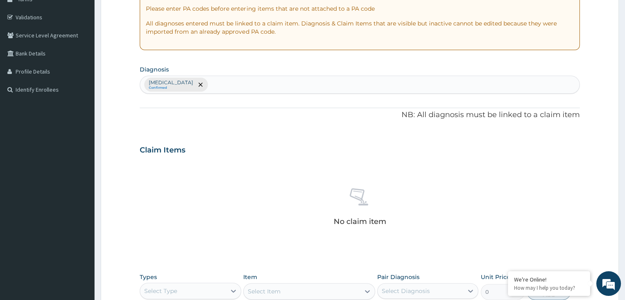
click at [244, 82] on div "Gastroenteritis Confirmed" at bounding box center [359, 84] width 439 height 17
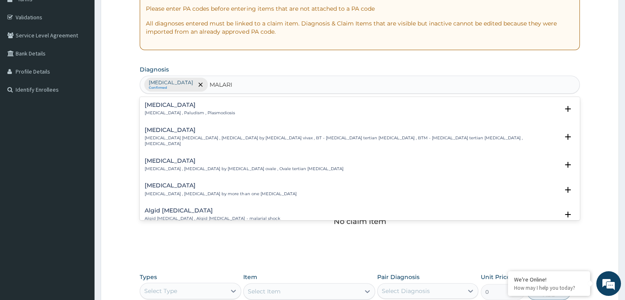
type input "MALARIA"
click at [162, 106] on h4 "Malaria" at bounding box center [190, 105] width 90 height 6
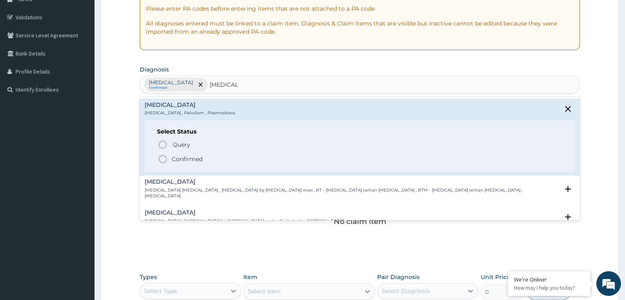
click at [163, 158] on icon "status option filled" at bounding box center [163, 159] width 10 height 10
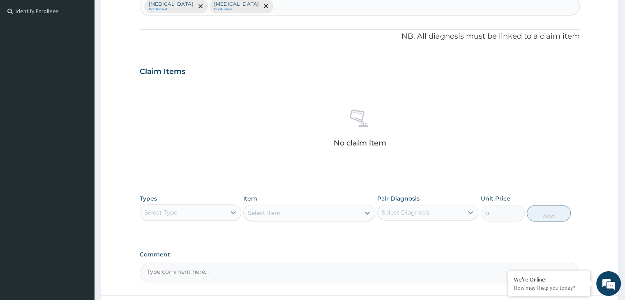
scroll to position [292, 0]
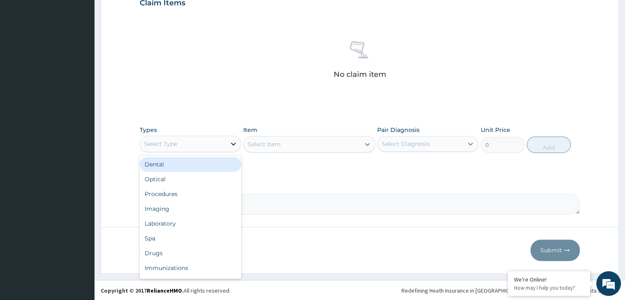
click at [226, 147] on div at bounding box center [233, 143] width 15 height 15
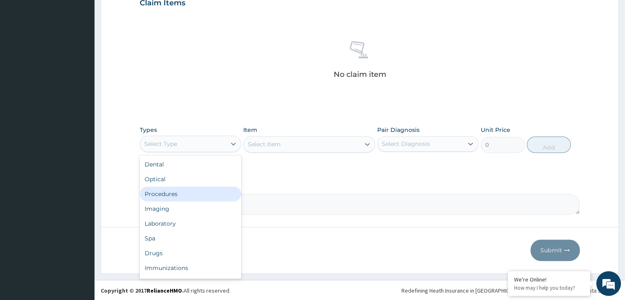
click at [175, 194] on div "Procedures" at bounding box center [190, 194] width 101 height 15
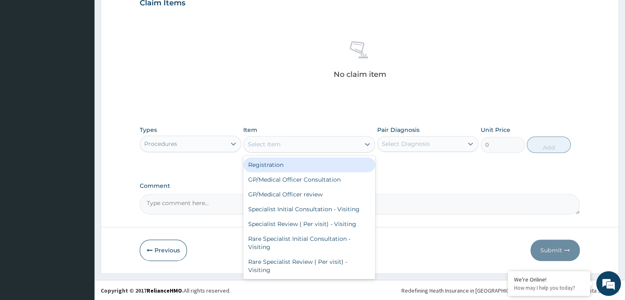
click at [305, 142] on div "Select Item" at bounding box center [302, 144] width 116 height 13
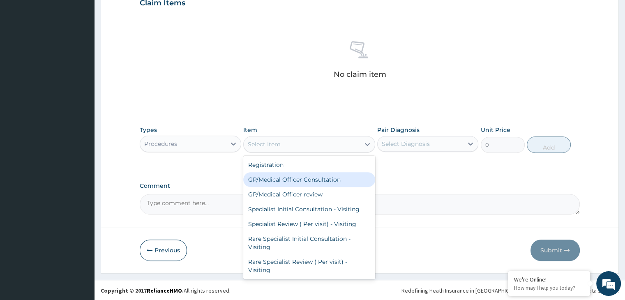
click at [290, 178] on div "GP/Medical Officer Consultation" at bounding box center [309, 179] width 132 height 15
type input "2000"
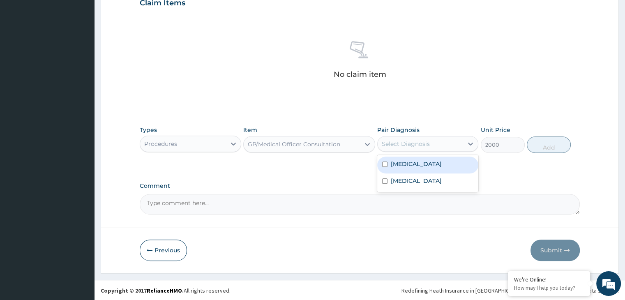
click at [424, 140] on div "Select Diagnosis" at bounding box center [406, 144] width 48 height 8
click at [403, 161] on label "Gastroenteritis" at bounding box center [416, 164] width 51 height 8
checkbox input "true"
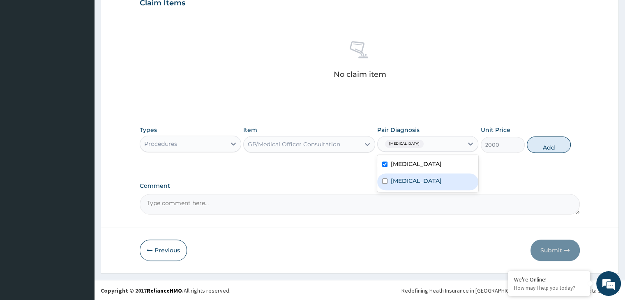
click at [398, 174] on div "Malaria" at bounding box center [427, 181] width 101 height 17
checkbox input "true"
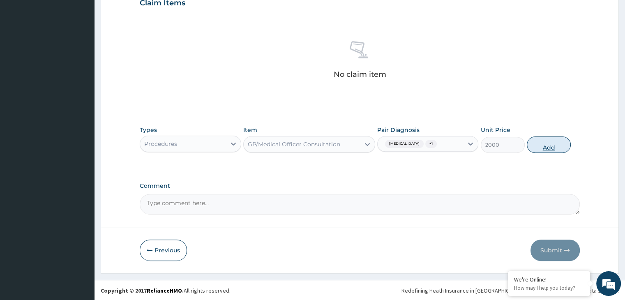
click at [544, 140] on button "Add" at bounding box center [549, 144] width 44 height 16
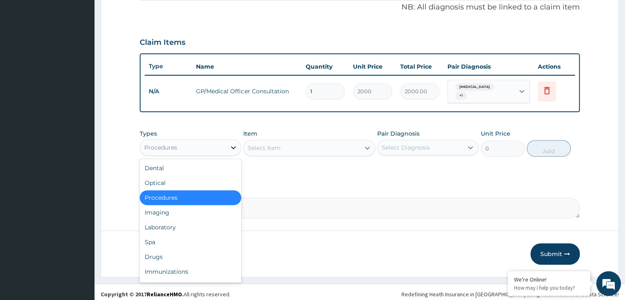
click at [232, 143] on icon at bounding box center [233, 147] width 8 height 8
click at [178, 220] on div "Laboratory" at bounding box center [190, 227] width 101 height 15
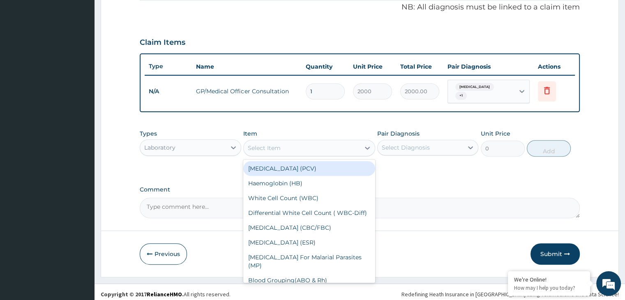
click at [319, 141] on div "Select Item" at bounding box center [302, 147] width 116 height 13
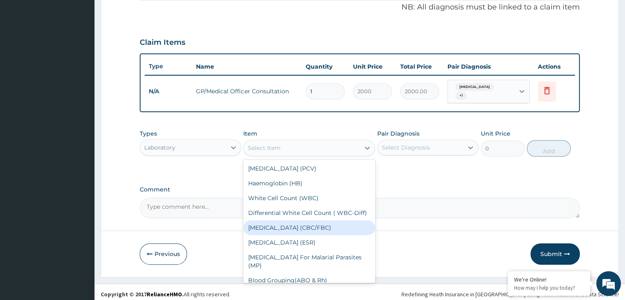
click at [316, 226] on div "Complete Blood Count (CBC/FBC)" at bounding box center [309, 227] width 132 height 15
type input "2000"
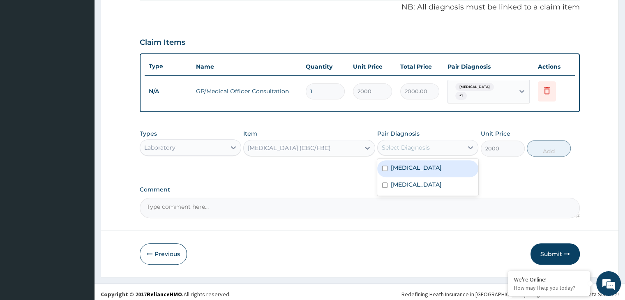
click at [424, 145] on div "Select Diagnosis" at bounding box center [406, 147] width 48 height 8
click at [404, 164] on label "Gastroenteritis" at bounding box center [416, 168] width 51 height 8
checkbox input "true"
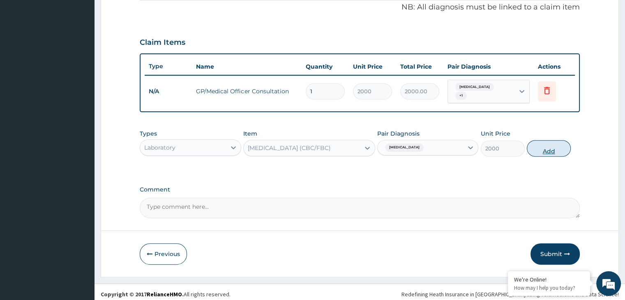
click at [550, 141] on button "Add" at bounding box center [549, 148] width 44 height 16
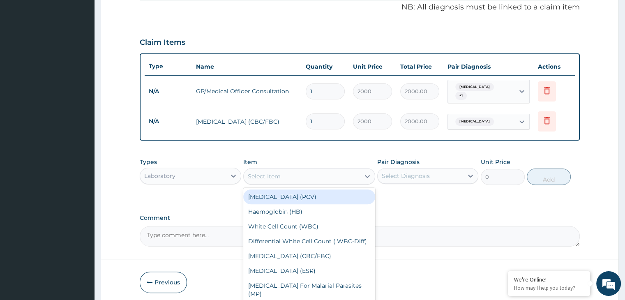
click at [324, 173] on div "Select Item" at bounding box center [302, 176] width 116 height 13
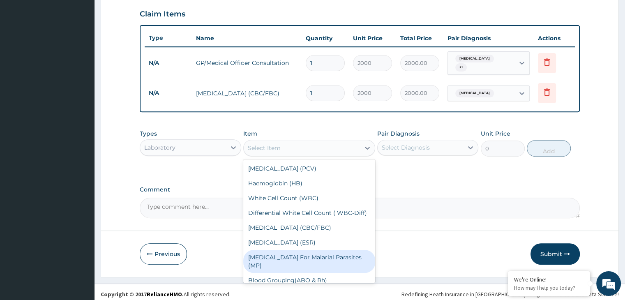
click at [307, 258] on div "Blood Film For Malarial Parasites (MP)" at bounding box center [309, 261] width 132 height 23
type input "1000"
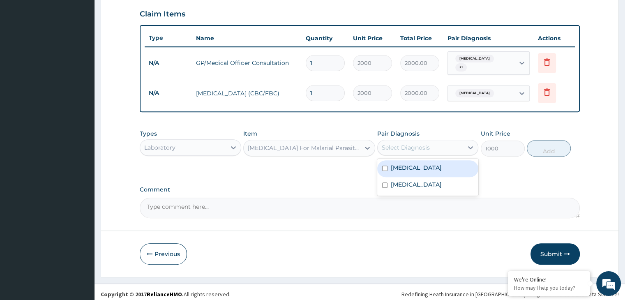
click at [441, 142] on div "Select Diagnosis" at bounding box center [420, 147] width 85 height 13
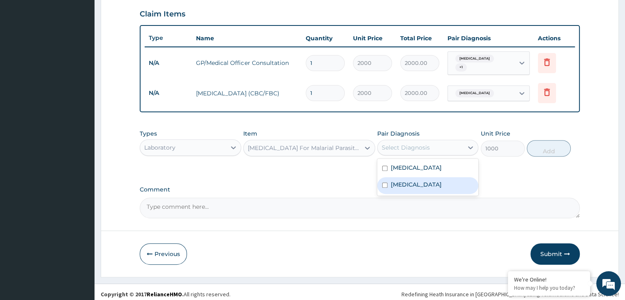
click at [395, 181] on label "Malaria" at bounding box center [416, 184] width 51 height 8
checkbox input "true"
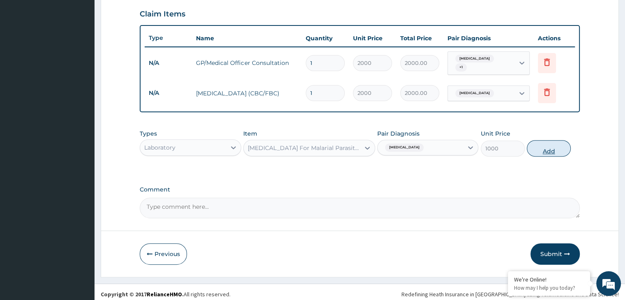
click at [550, 141] on button "Add" at bounding box center [549, 148] width 44 height 16
type input "0"
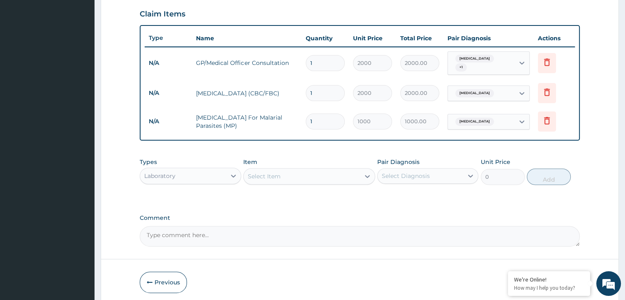
click at [324, 172] on div "Select Item" at bounding box center [302, 176] width 116 height 13
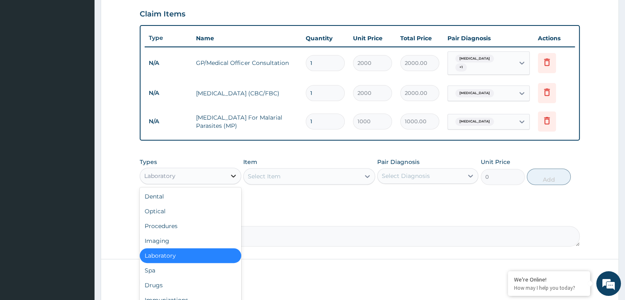
click at [234, 175] on icon at bounding box center [233, 176] width 8 height 8
click at [211, 281] on div "Drugs" at bounding box center [190, 285] width 101 height 15
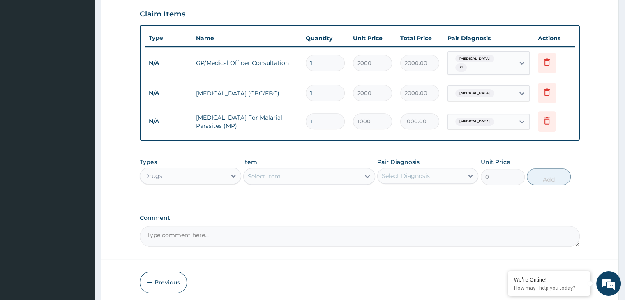
click at [338, 180] on div "Item Select Item" at bounding box center [309, 171] width 132 height 27
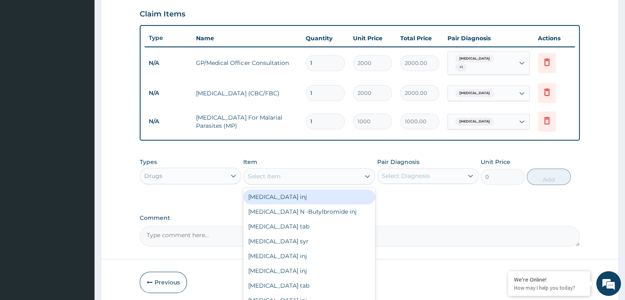
click at [342, 171] on div "Select Item" at bounding box center [302, 176] width 116 height 13
type input "ART"
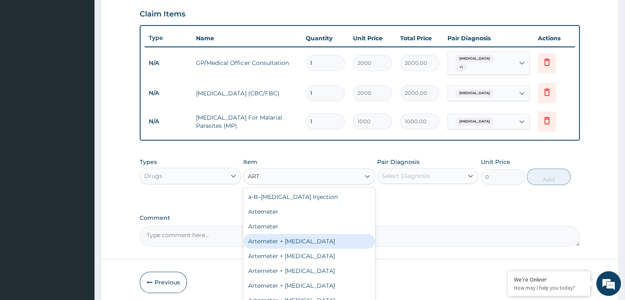
click at [306, 236] on div "Artemeter + Lumefantrine" at bounding box center [309, 241] width 132 height 15
type input "900"
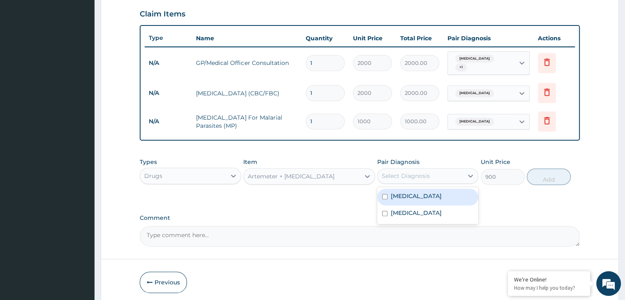
click at [457, 175] on div "Select Diagnosis" at bounding box center [420, 175] width 85 height 13
click at [399, 209] on label "Malaria" at bounding box center [416, 213] width 51 height 8
checkbox input "true"
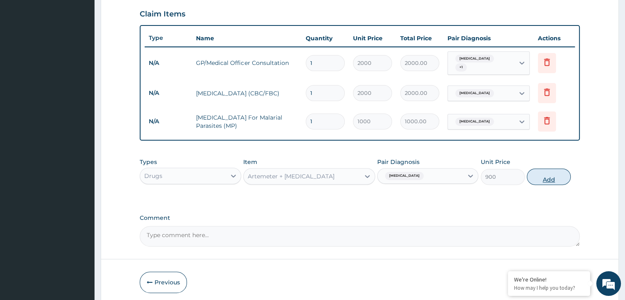
click at [547, 172] on button "Add" at bounding box center [549, 177] width 44 height 16
type input "0"
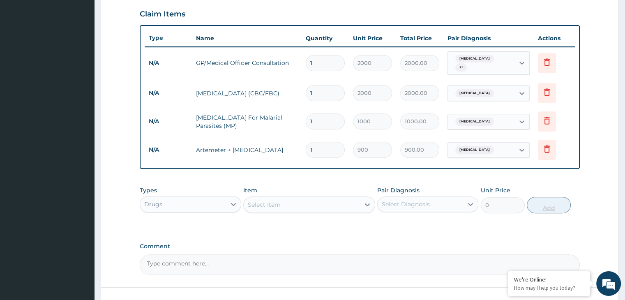
type input "0.00"
type input "3"
type input "2700.00"
type input "0.00"
type input "6"
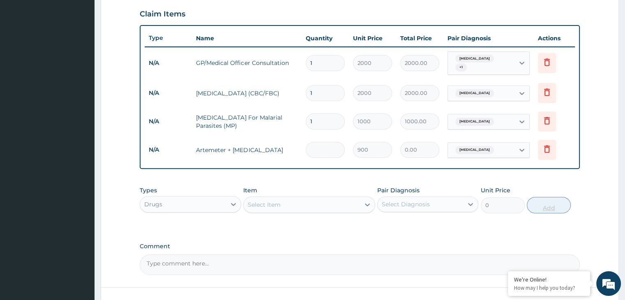
type input "5400.00"
type input "6"
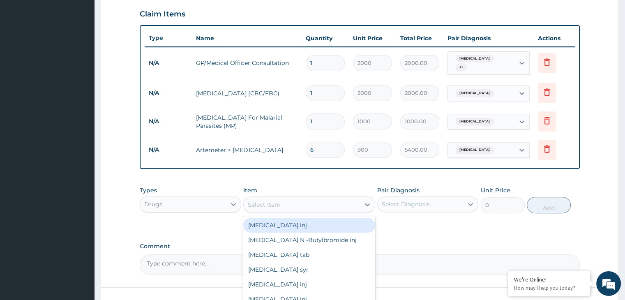
click at [308, 198] on div "Select Item" at bounding box center [302, 204] width 116 height 13
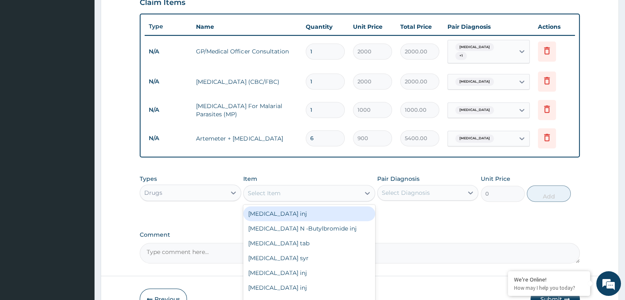
scroll to position [337, 0]
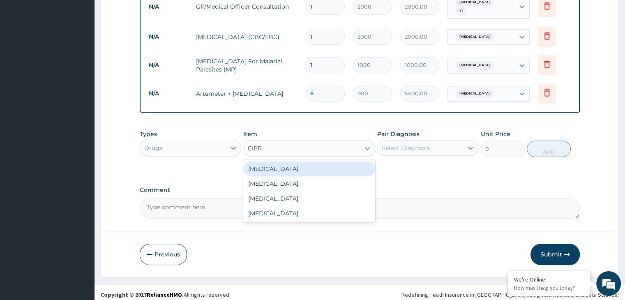
type input "CIPRO"
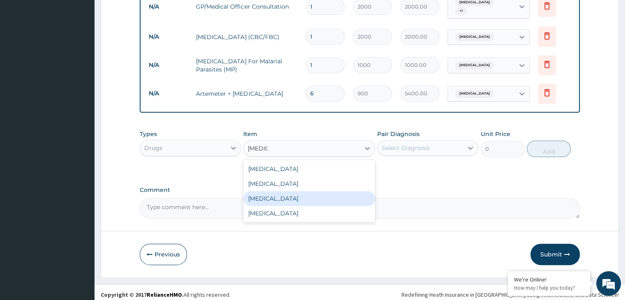
click at [300, 196] on div "Ciprofloxacin" at bounding box center [309, 198] width 132 height 15
type input "288"
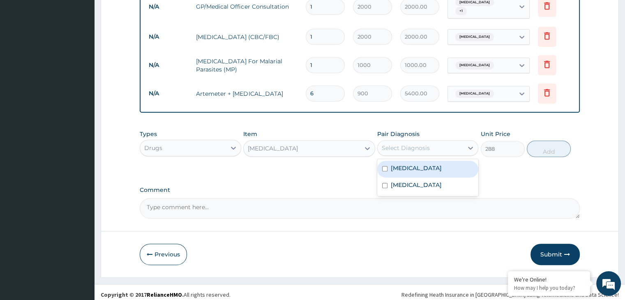
click at [436, 141] on div "Select Diagnosis" at bounding box center [420, 147] width 85 height 13
click at [407, 164] on label "Gastroenteritis" at bounding box center [416, 168] width 51 height 8
checkbox input "true"
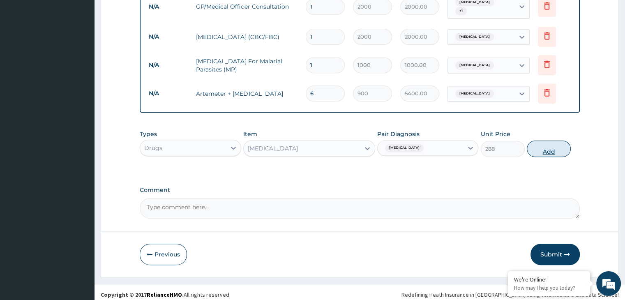
click at [545, 148] on button "Add" at bounding box center [549, 149] width 44 height 16
type input "0"
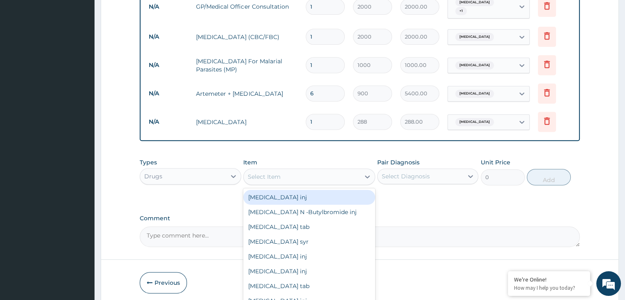
click at [349, 172] on div "Select Item" at bounding box center [302, 176] width 116 height 13
type input "METRON"
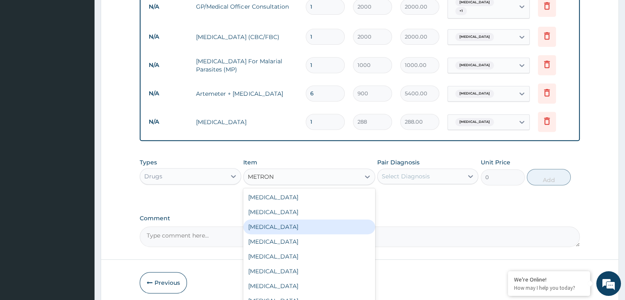
click at [300, 224] on div "Metronidazole" at bounding box center [309, 226] width 132 height 15
type input "240"
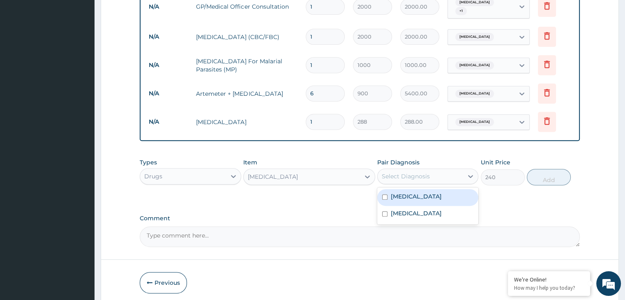
click at [405, 173] on div "Select Diagnosis" at bounding box center [406, 176] width 48 height 8
click at [392, 193] on label "Gastroenteritis" at bounding box center [416, 196] width 51 height 8
checkbox input "true"
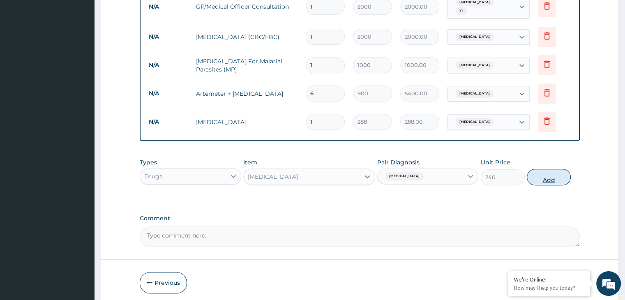
click at [550, 176] on button "Add" at bounding box center [549, 177] width 44 height 16
type input "0"
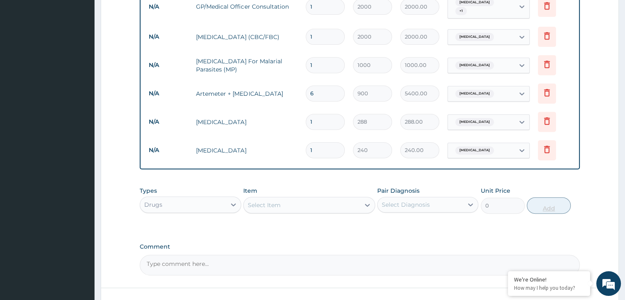
type input "14"
type input "3360.00"
type input "14"
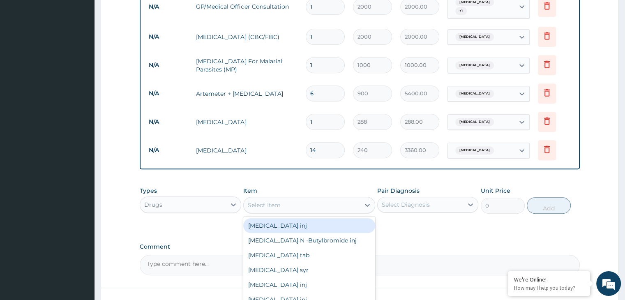
click at [320, 205] on div "Select Item" at bounding box center [302, 205] width 116 height 13
type input "PAR"
click at [297, 218] on div "Paracetamol tab" at bounding box center [309, 225] width 132 height 15
type input "6"
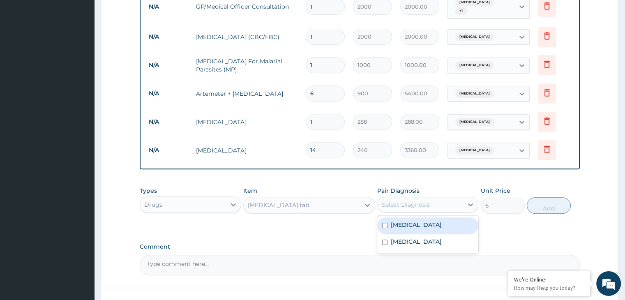
click at [434, 198] on div "Select Diagnosis" at bounding box center [420, 204] width 85 height 13
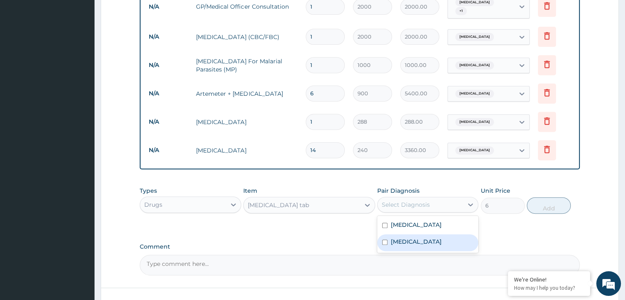
drag, startPoint x: 400, startPoint y: 226, endPoint x: 399, endPoint y: 237, distance: 10.7
click at [399, 237] on div "Gastroenteritis Malaria" at bounding box center [427, 234] width 101 height 37
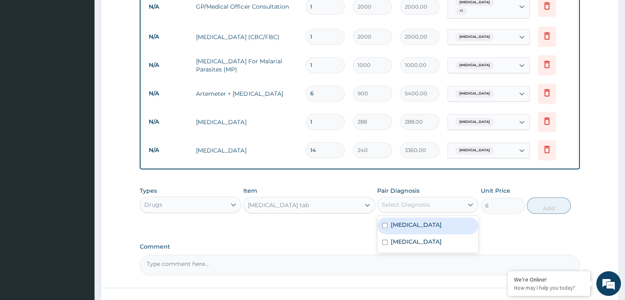
drag, startPoint x: 399, startPoint y: 237, endPoint x: 404, endPoint y: 224, distance: 13.5
click at [404, 224] on div "Gastroenteritis Malaria" at bounding box center [427, 234] width 101 height 37
click at [404, 224] on div "Gastroenteritis" at bounding box center [427, 225] width 101 height 17
checkbox input "true"
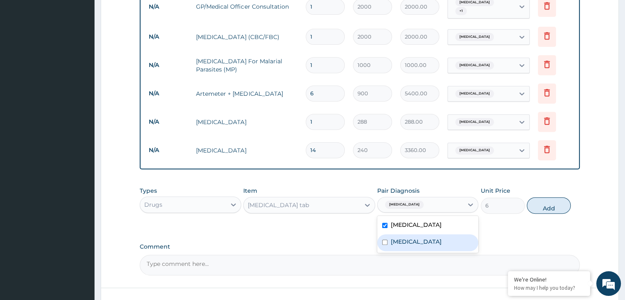
click at [401, 238] on label "Malaria" at bounding box center [416, 242] width 51 height 8
checkbox input "true"
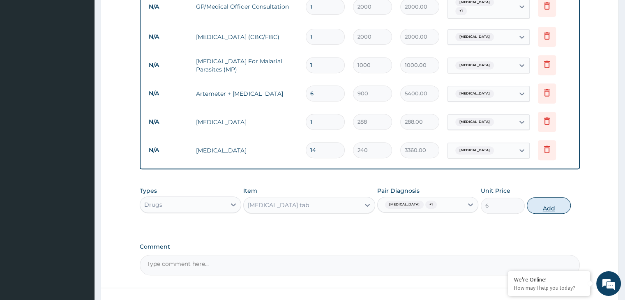
click at [550, 199] on button "Add" at bounding box center [549, 205] width 44 height 16
type input "0"
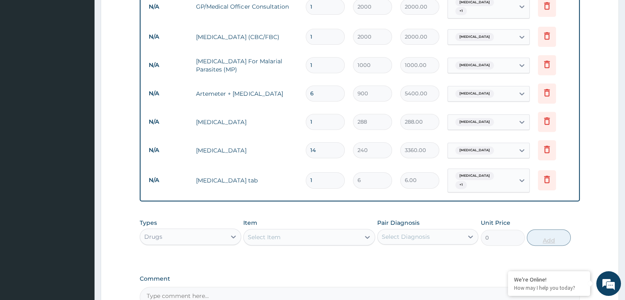
type input "18"
type input "108.00"
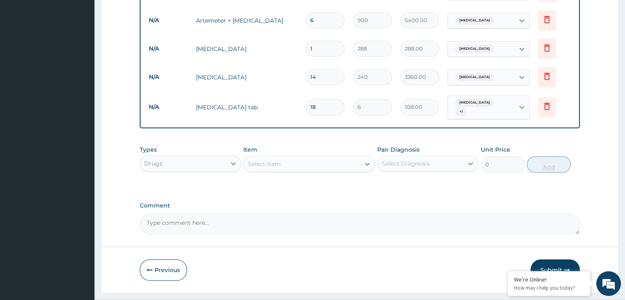
scroll to position [422, 0]
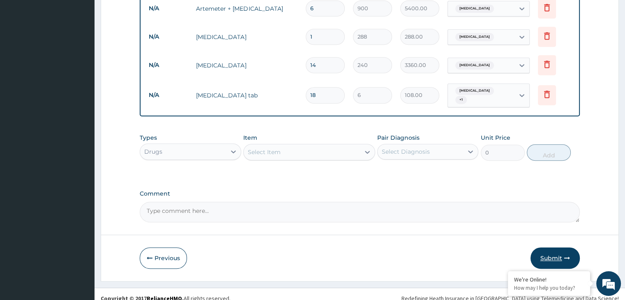
type input "18"
click at [548, 249] on button "Submit" at bounding box center [555, 257] width 49 height 21
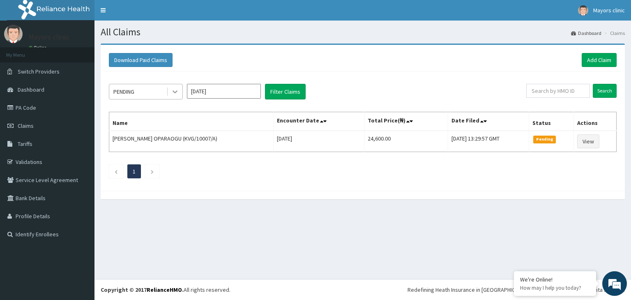
click at [177, 95] on div at bounding box center [175, 91] width 15 height 15
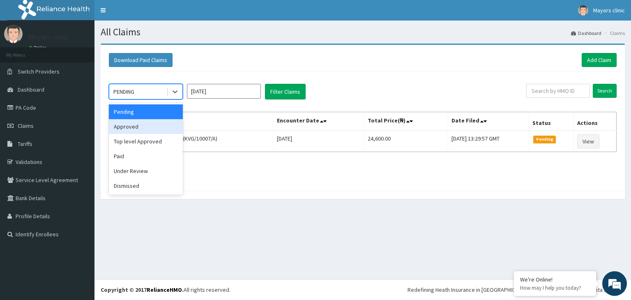
click at [152, 125] on div "Approved" at bounding box center [146, 126] width 74 height 15
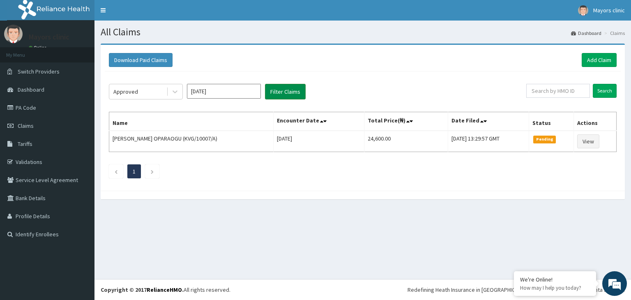
click at [286, 95] on button "Filter Claims" at bounding box center [285, 92] width 41 height 16
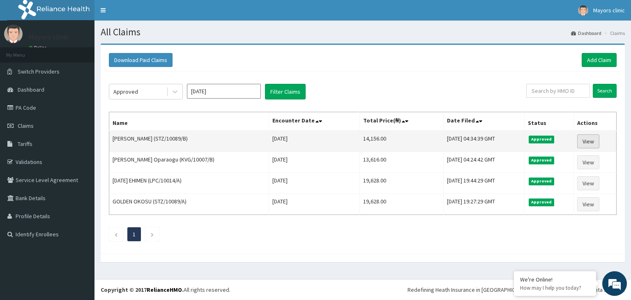
click at [587, 139] on link "View" at bounding box center [588, 141] width 22 height 14
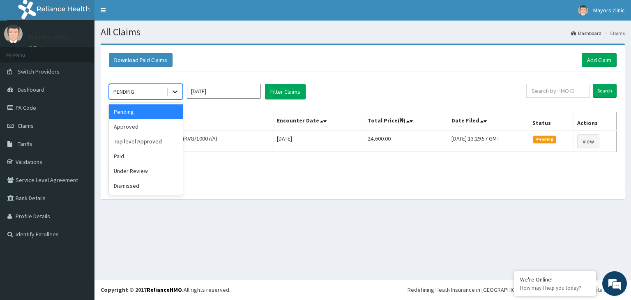
click at [176, 94] on icon at bounding box center [175, 92] width 8 height 8
click at [152, 129] on div "Approved" at bounding box center [146, 126] width 74 height 15
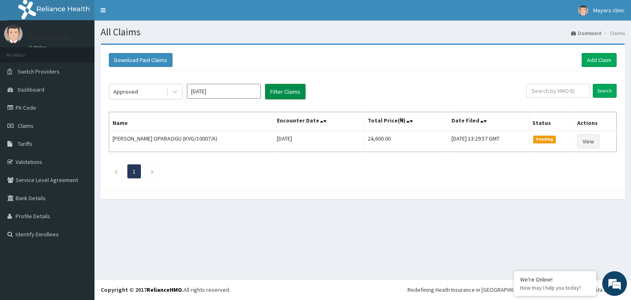
click at [283, 91] on button "Filter Claims" at bounding box center [285, 92] width 41 height 16
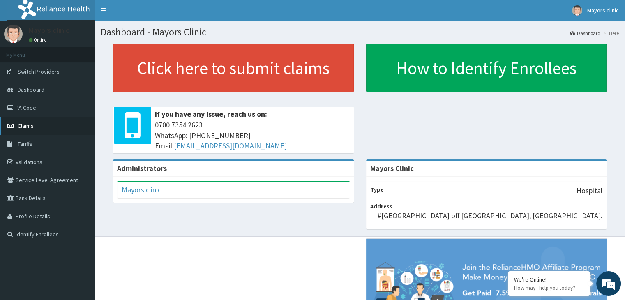
click at [34, 125] on link "Claims" at bounding box center [47, 126] width 95 height 18
